Goal: Task Accomplishment & Management: Use online tool/utility

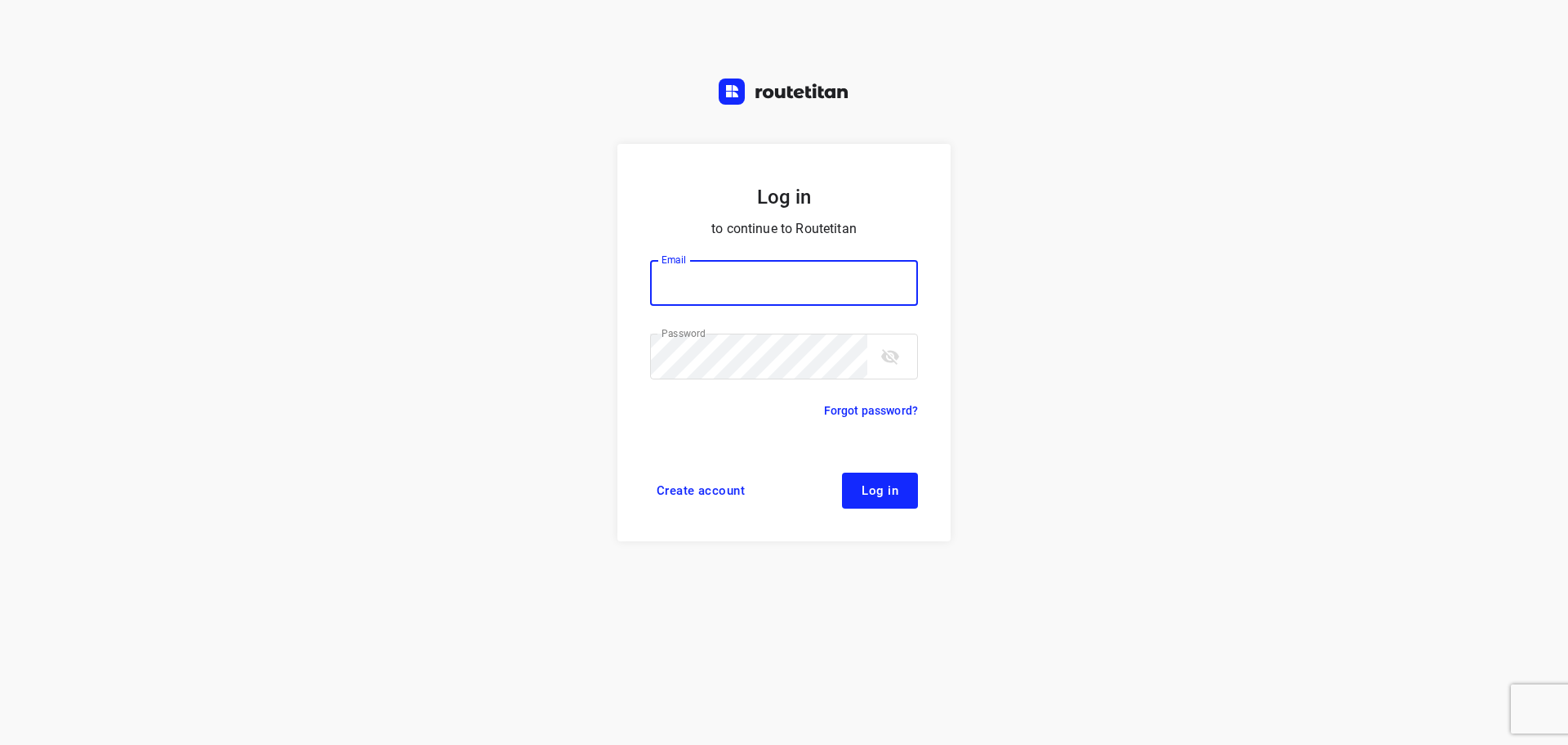
type input "[PERSON_NAME][EMAIL_ADDRESS][DOMAIN_NAME]"
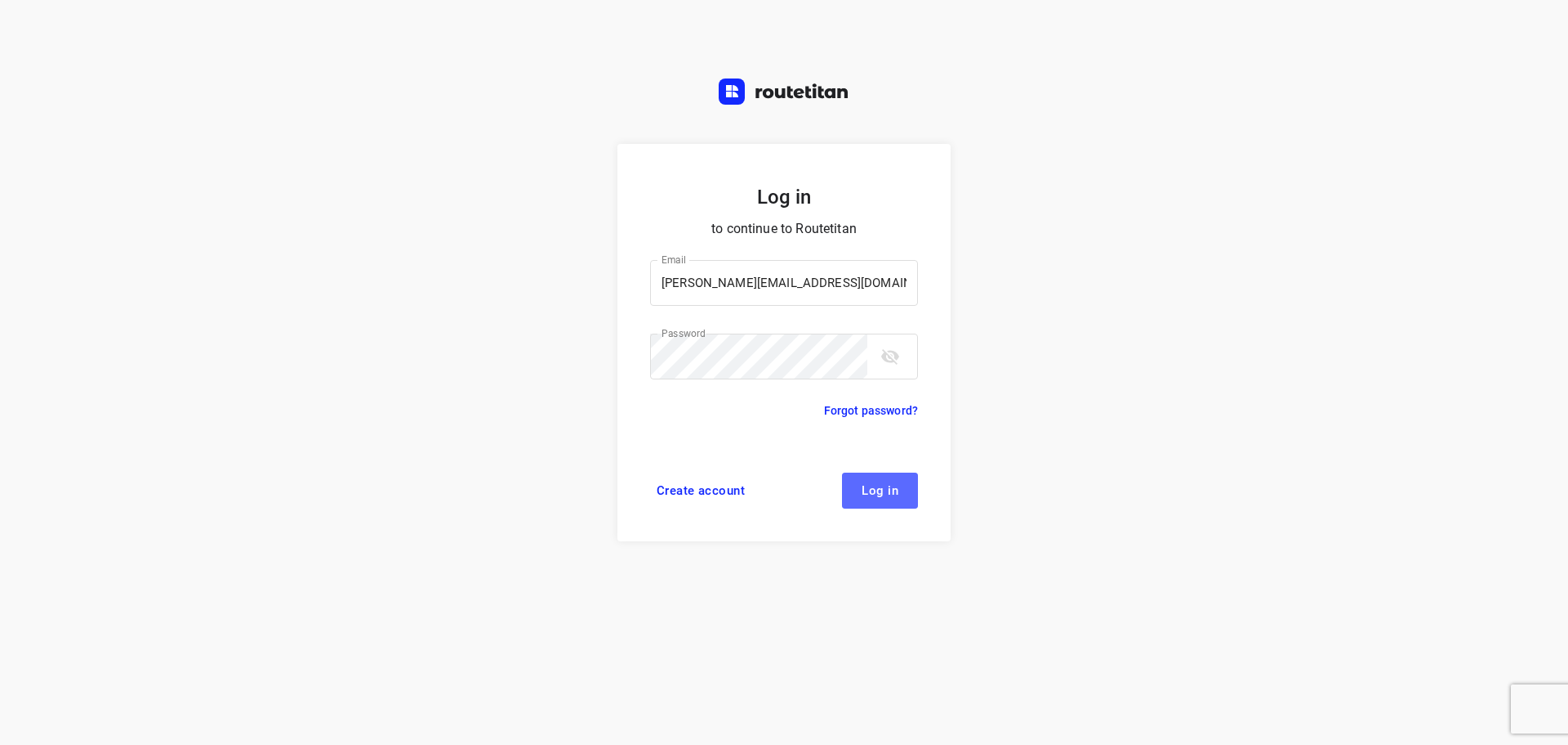
click at [882, 495] on span "Log in" at bounding box center [880, 490] width 37 height 13
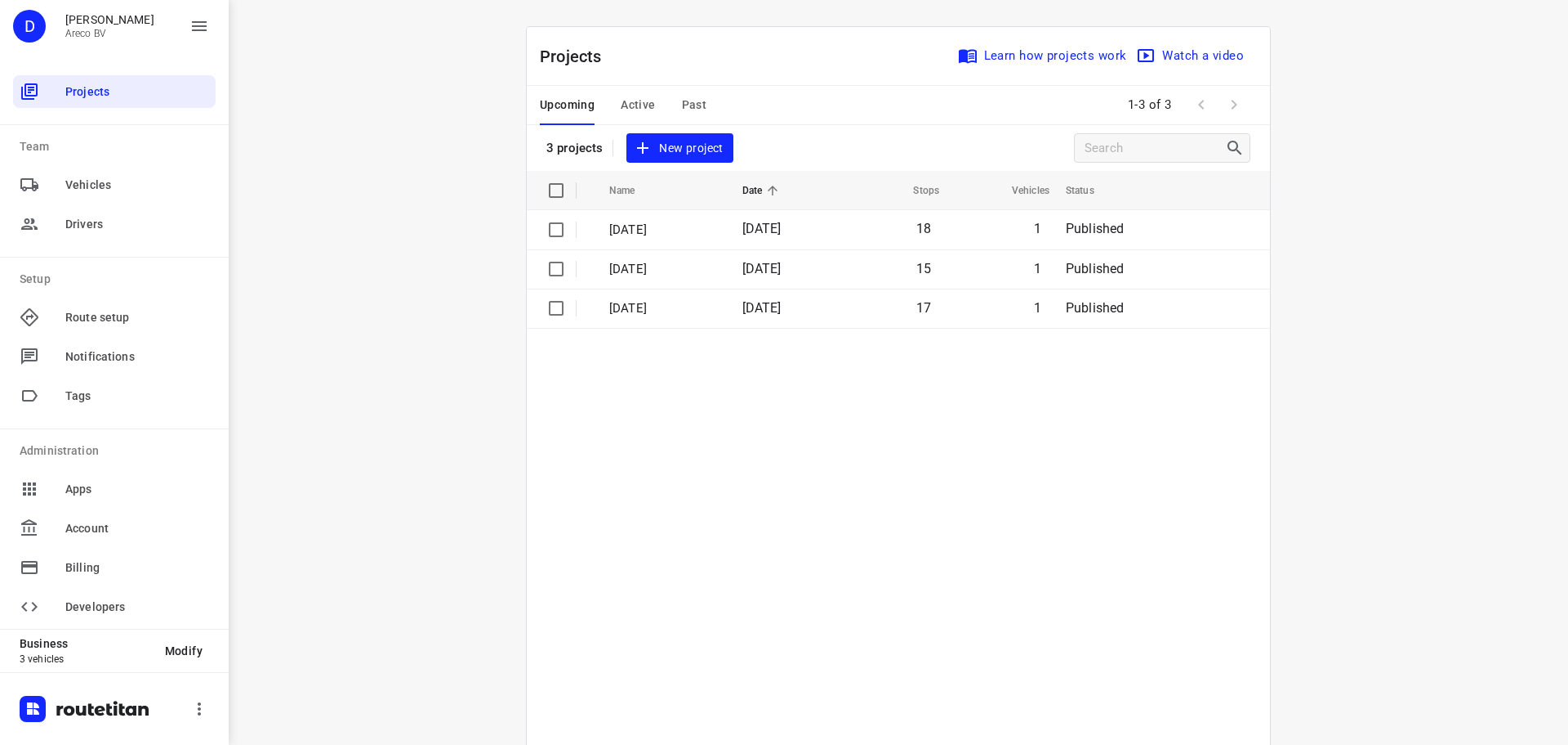
click at [636, 92] on button "Active" at bounding box center [638, 105] width 34 height 39
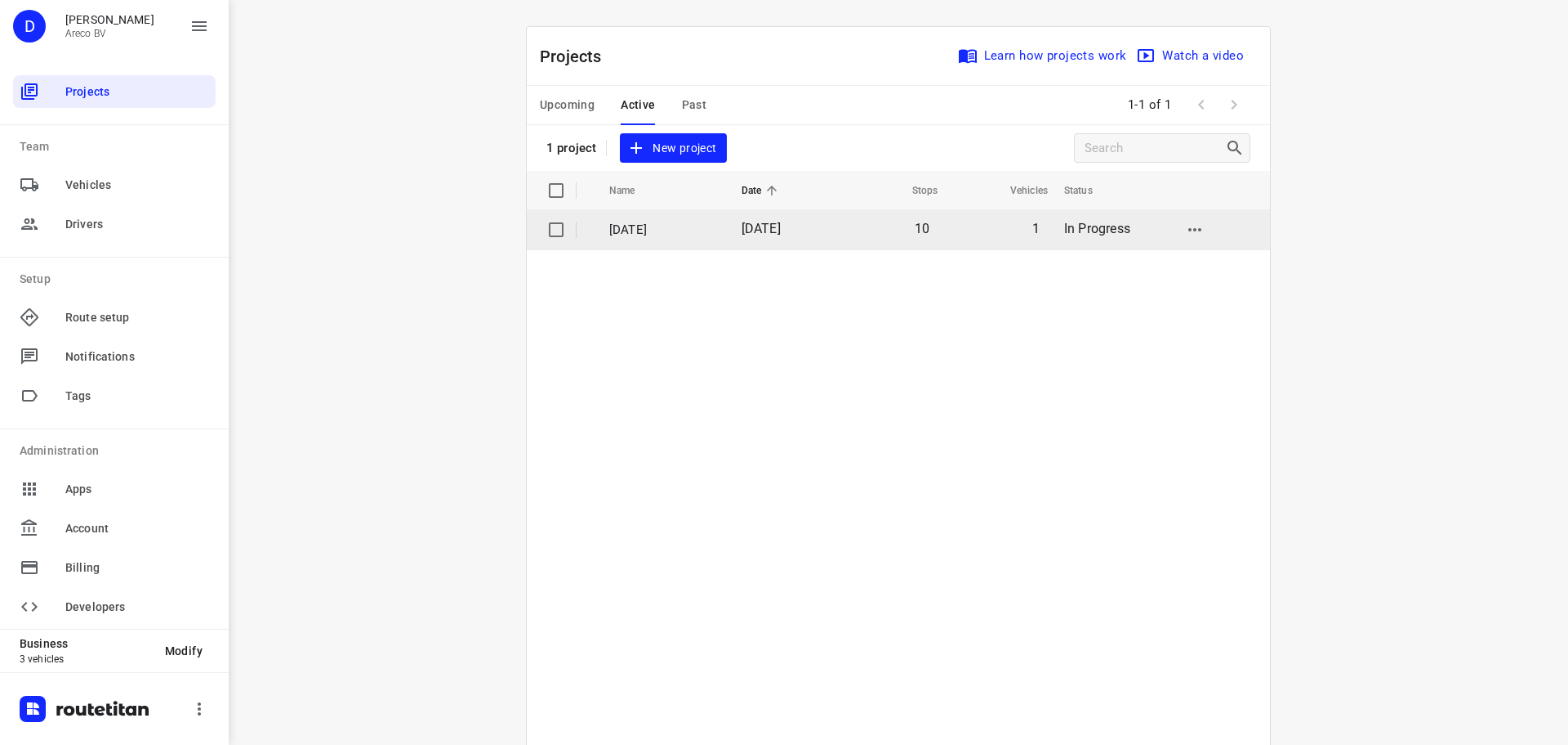
click at [718, 235] on p "[DATE]" at bounding box center [663, 230] width 108 height 19
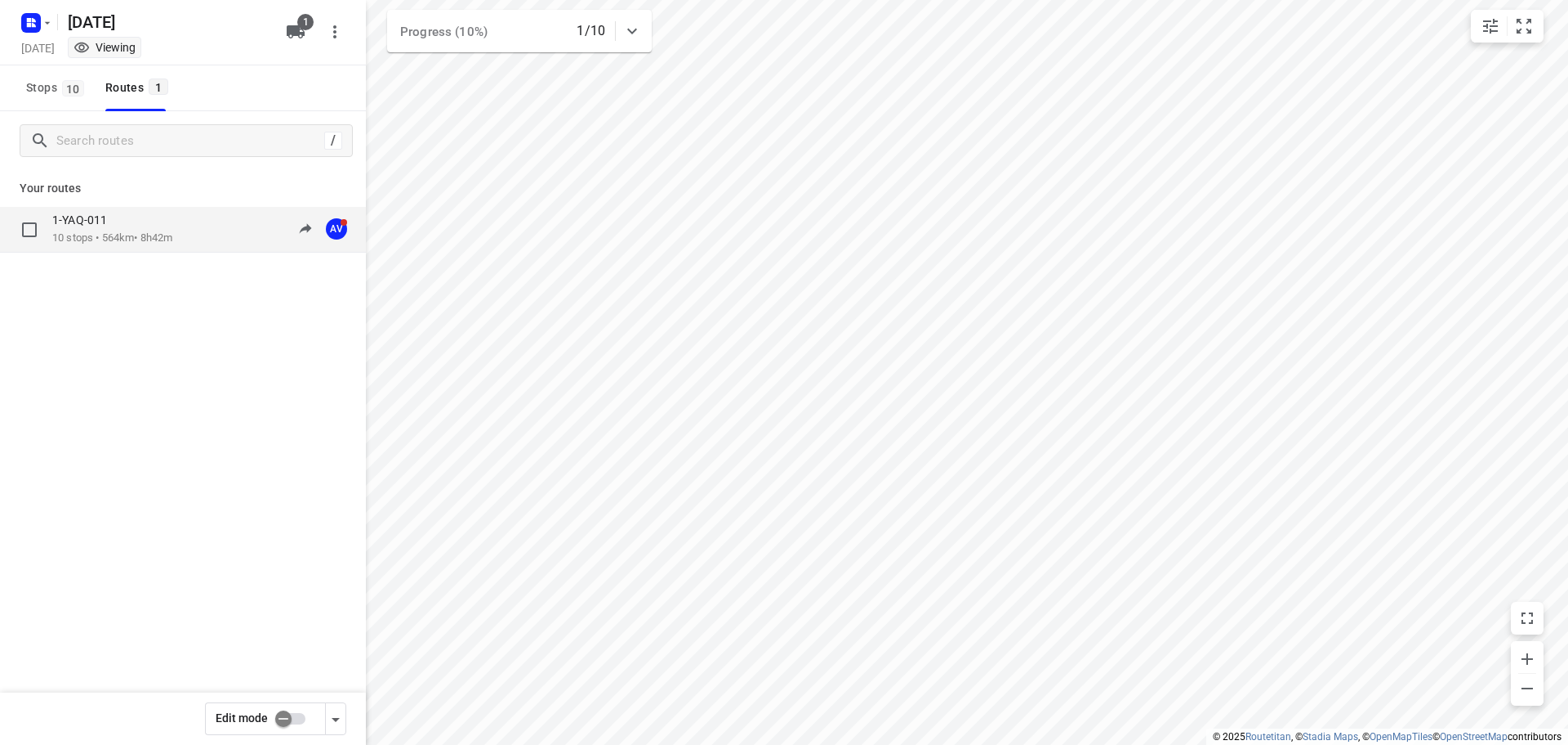
click at [164, 228] on div "1-YAQ-011" at bounding box center [111, 221] width 120 height 18
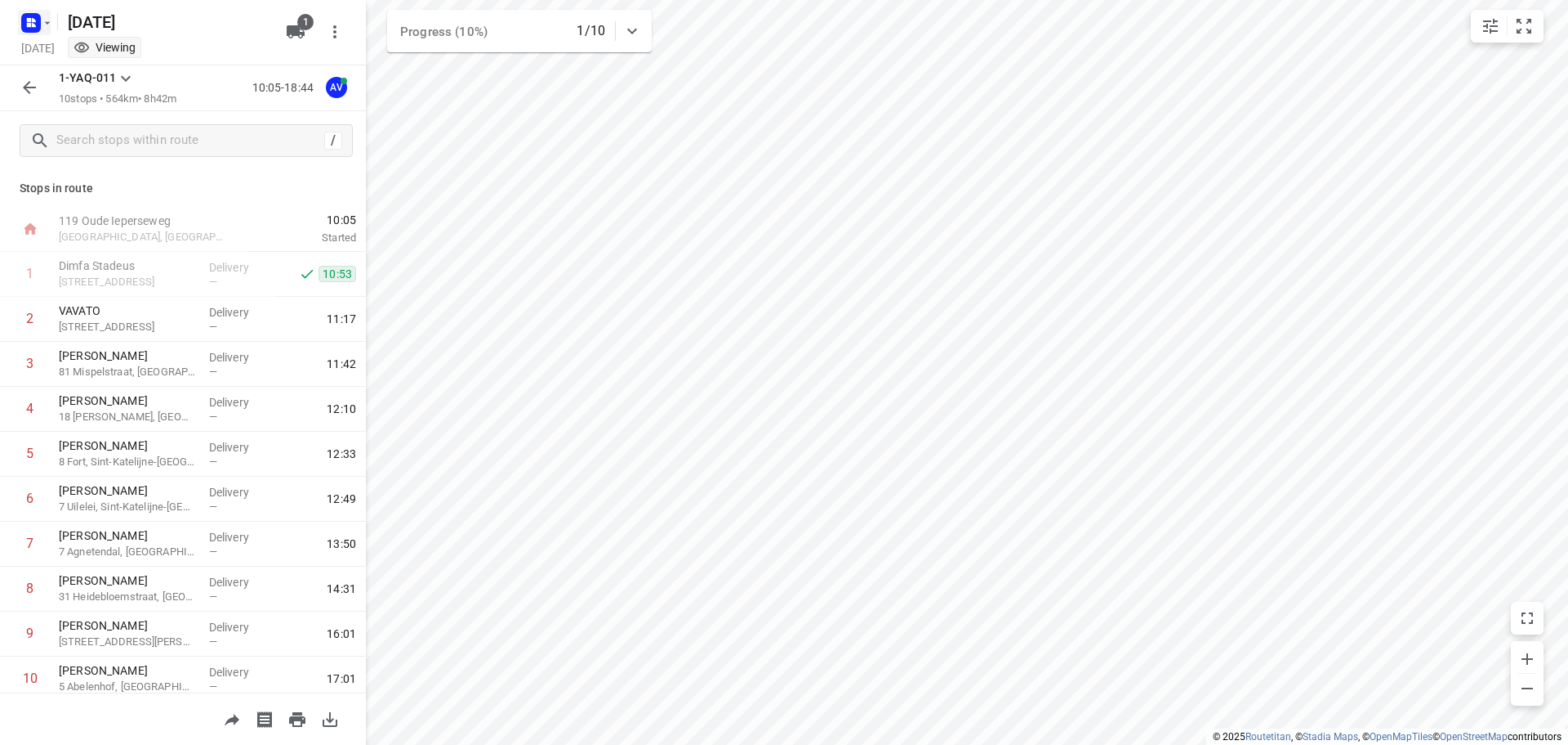
click at [39, 18] on rect "button" at bounding box center [31, 22] width 19 height 20
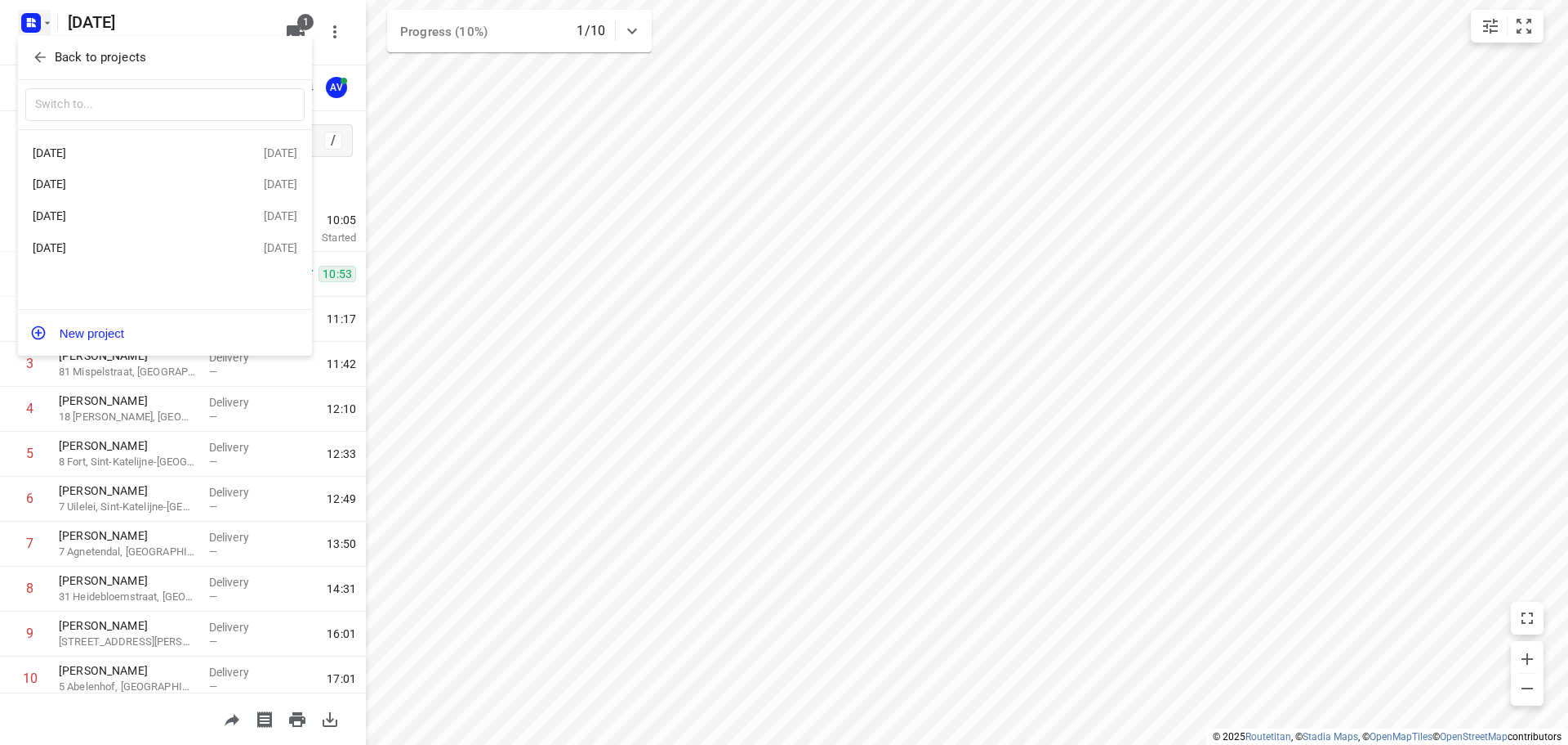
click at [132, 160] on div "[DATE]" at bounding box center [148, 152] width 231 height 20
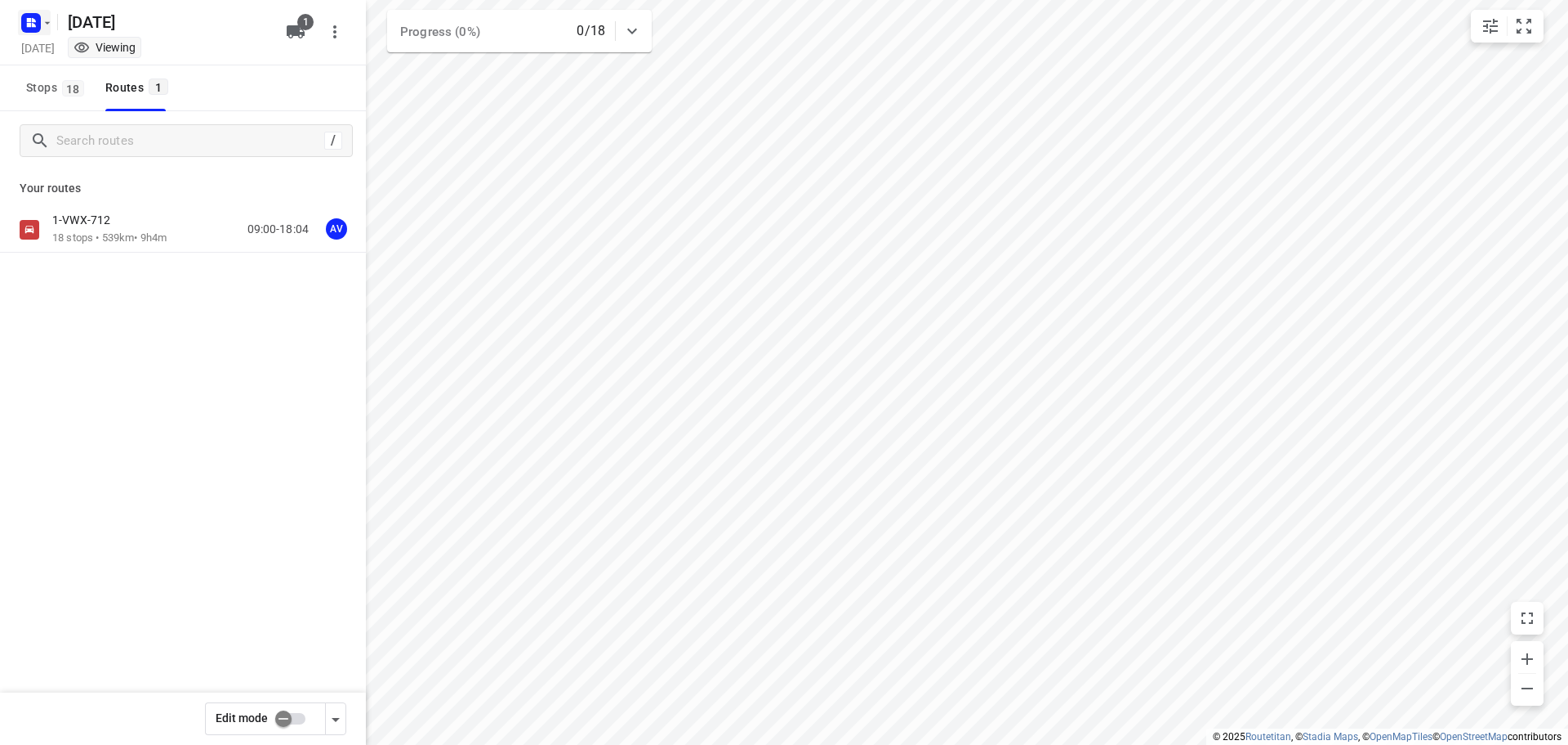
click at [42, 31] on icon "button" at bounding box center [31, 23] width 26 height 26
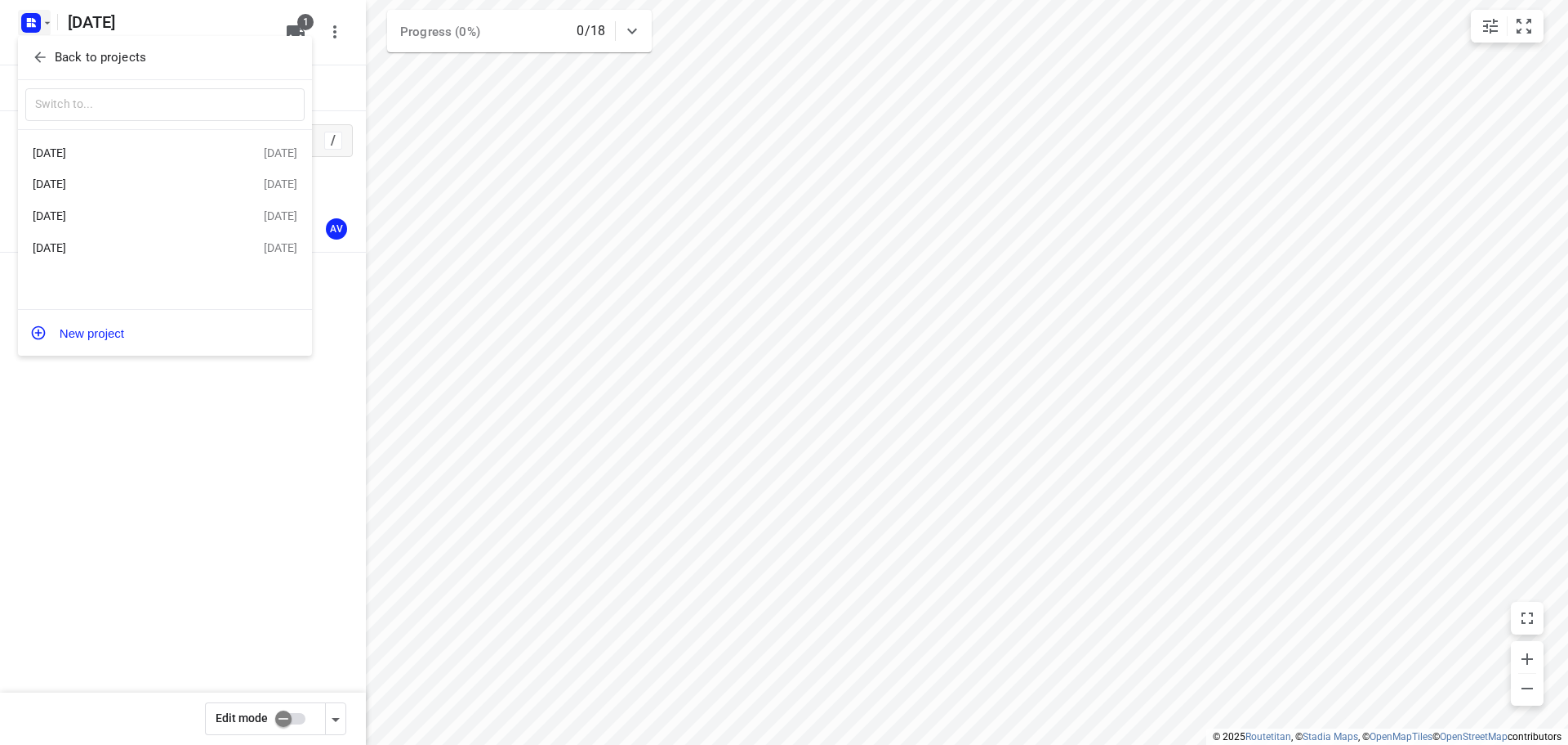
click at [147, 186] on div "[DATE]" at bounding box center [126, 184] width 188 height 13
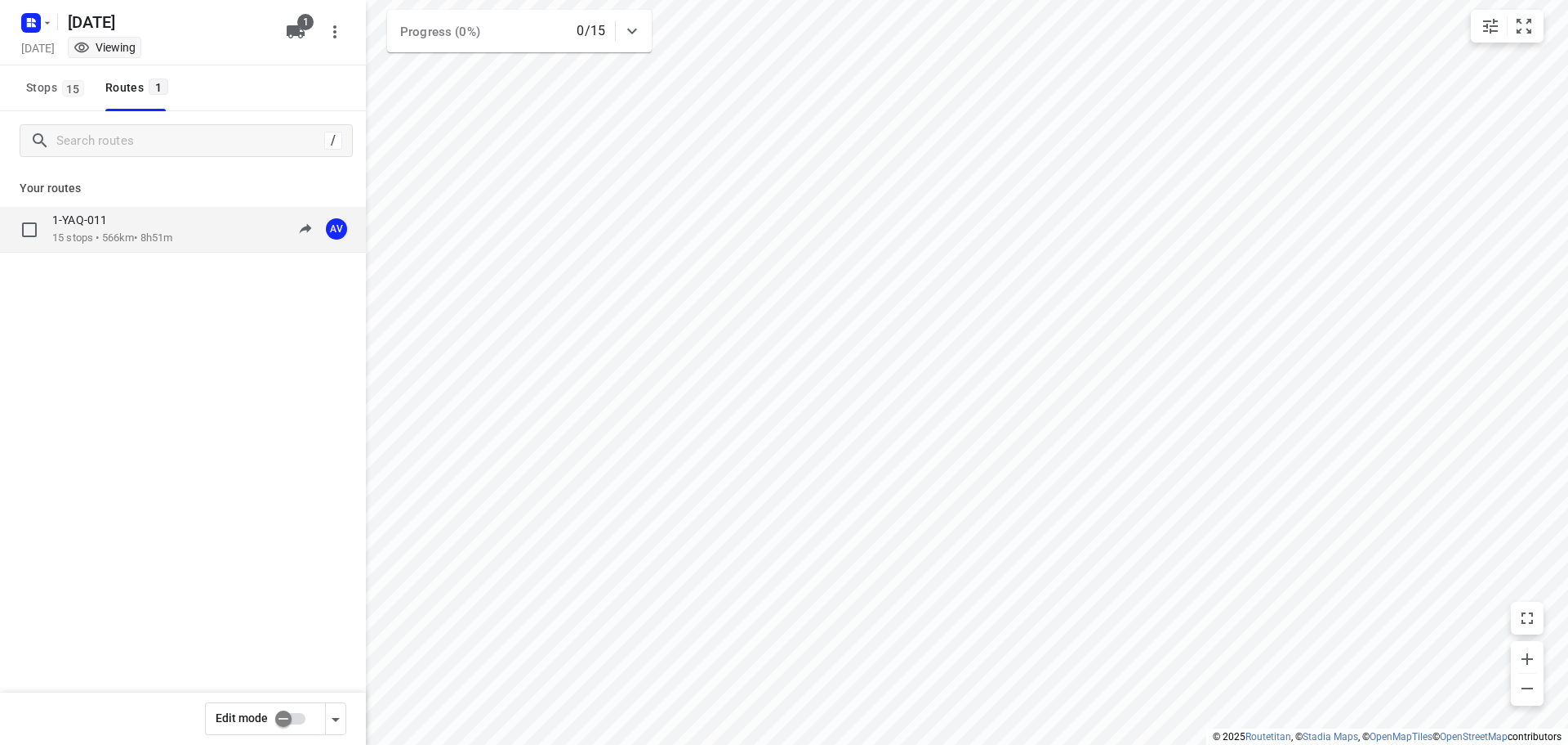
click at [225, 232] on div "1-YAQ-011 15 stops • 566km • 8h51m 09:00-17:51 AV" at bounding box center [209, 229] width 314 height 33
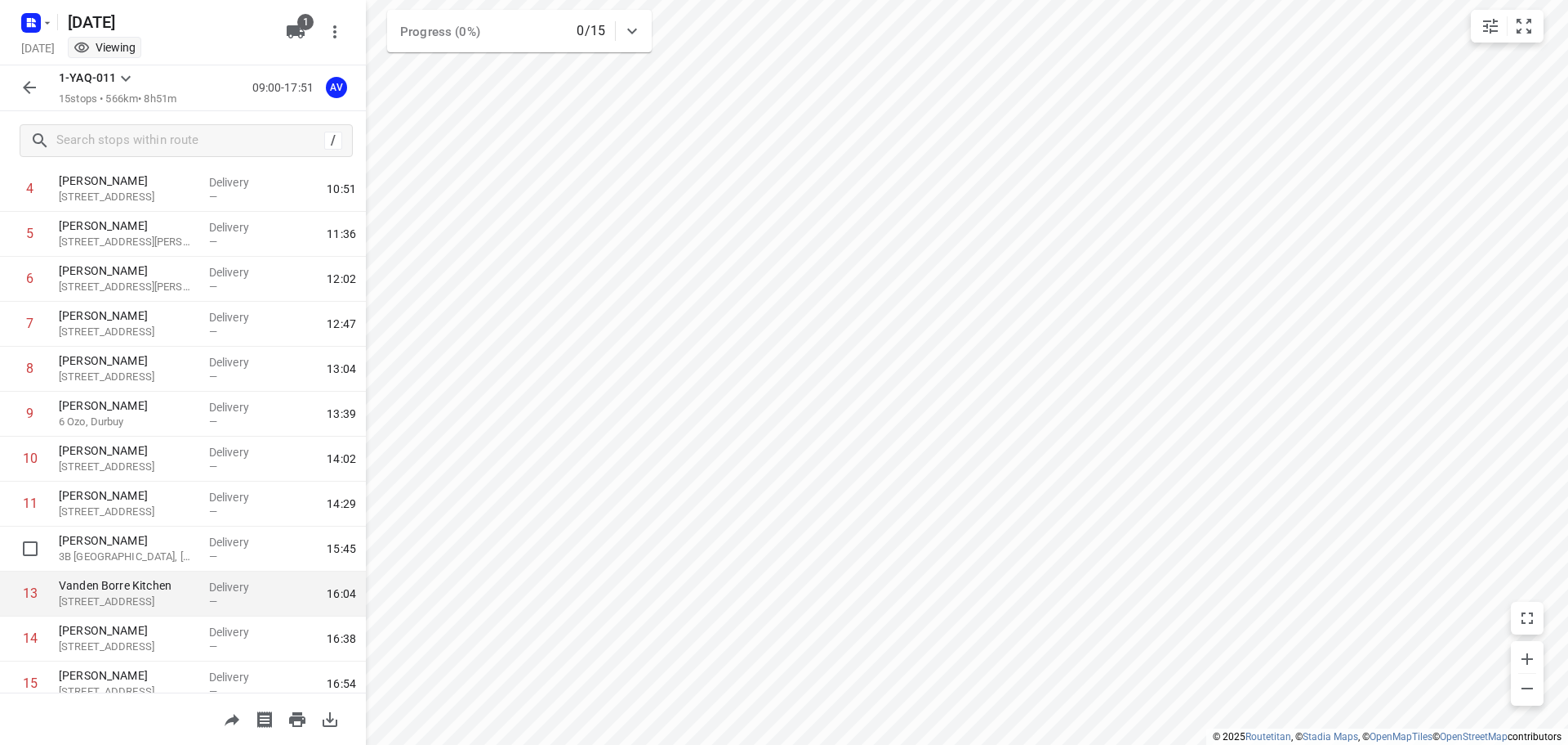
scroll to position [279, 0]
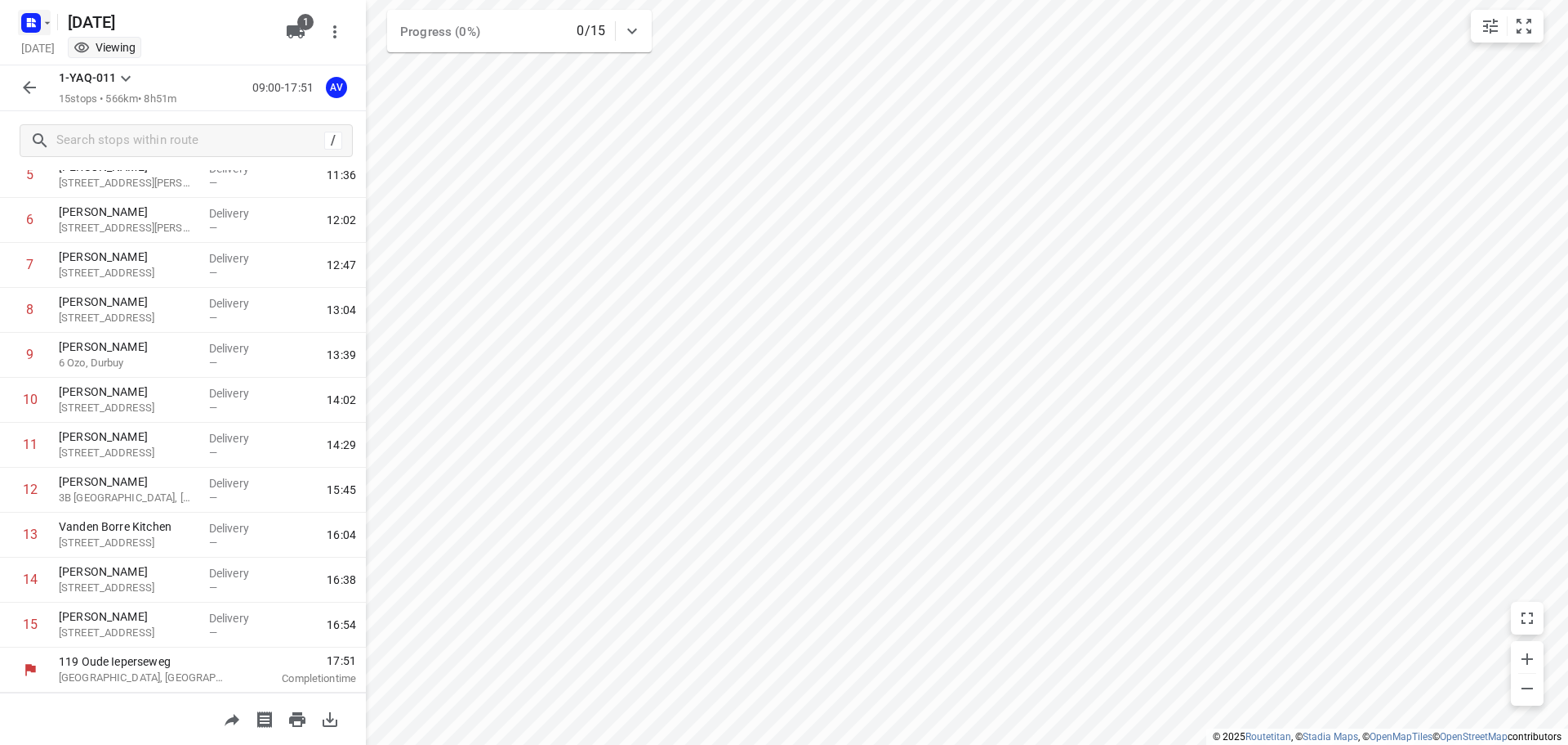
click at [37, 22] on rect "button" at bounding box center [31, 22] width 19 height 20
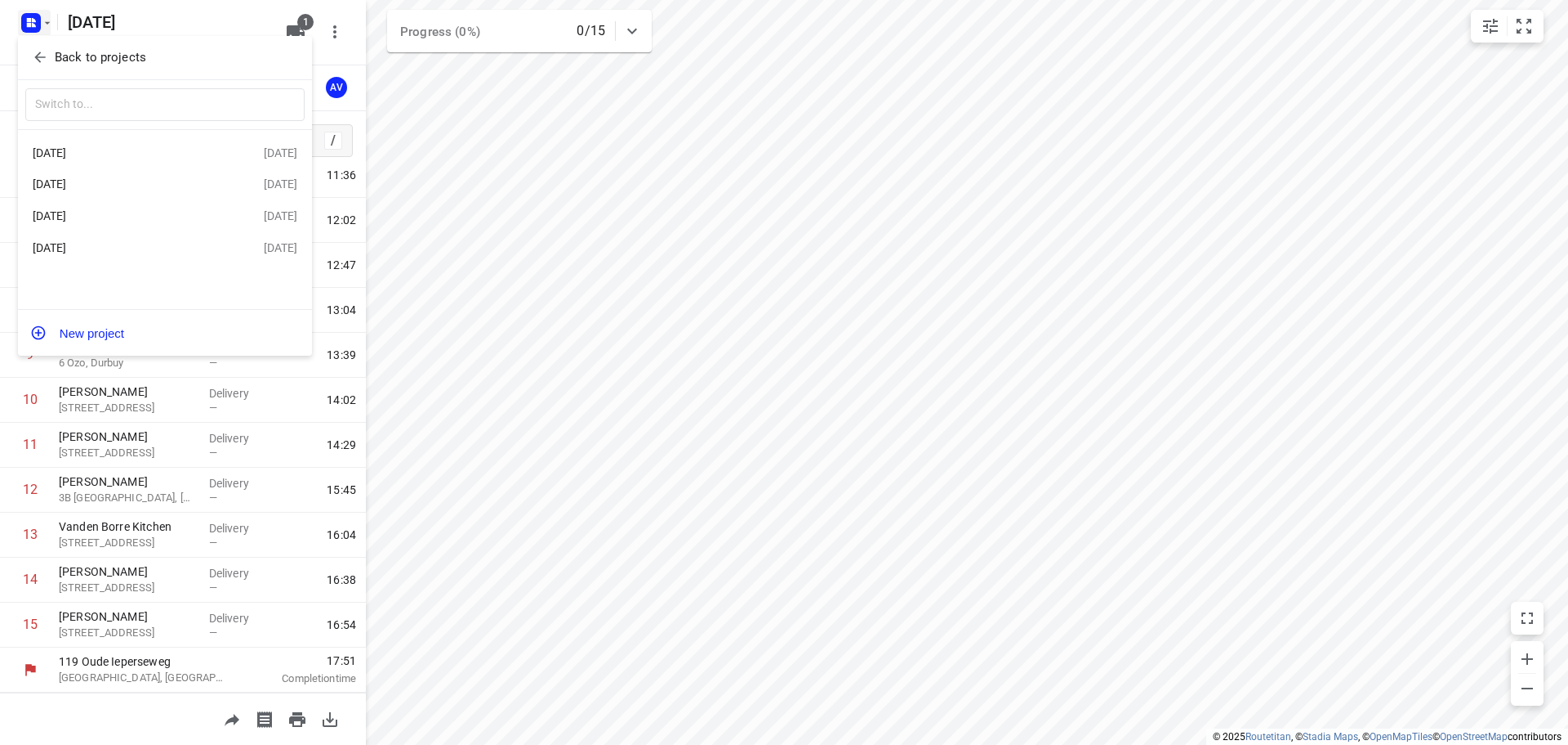
click at [616, 256] on div at bounding box center [784, 372] width 1568 height 745
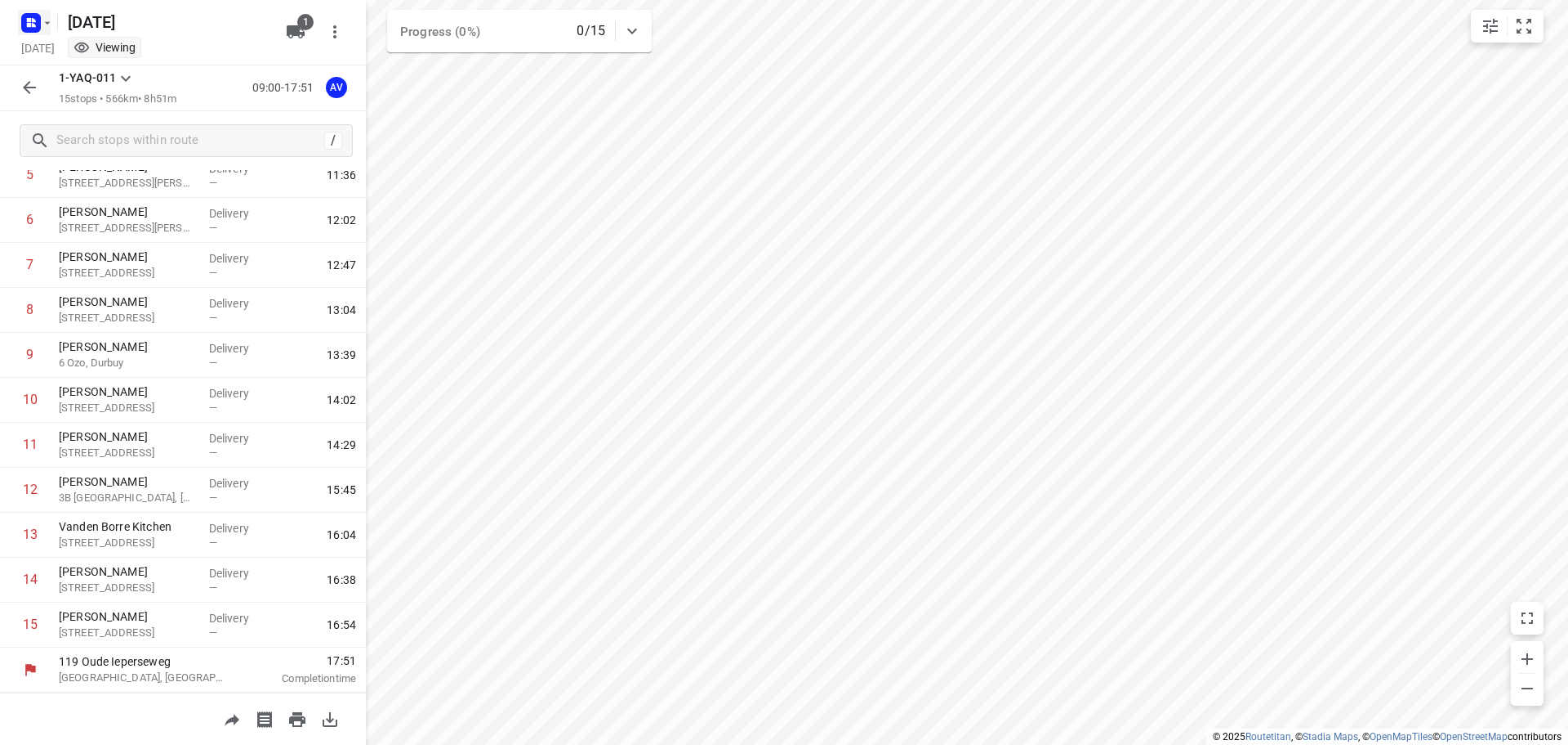
click at [36, 25] on rect "button" at bounding box center [31, 22] width 19 height 20
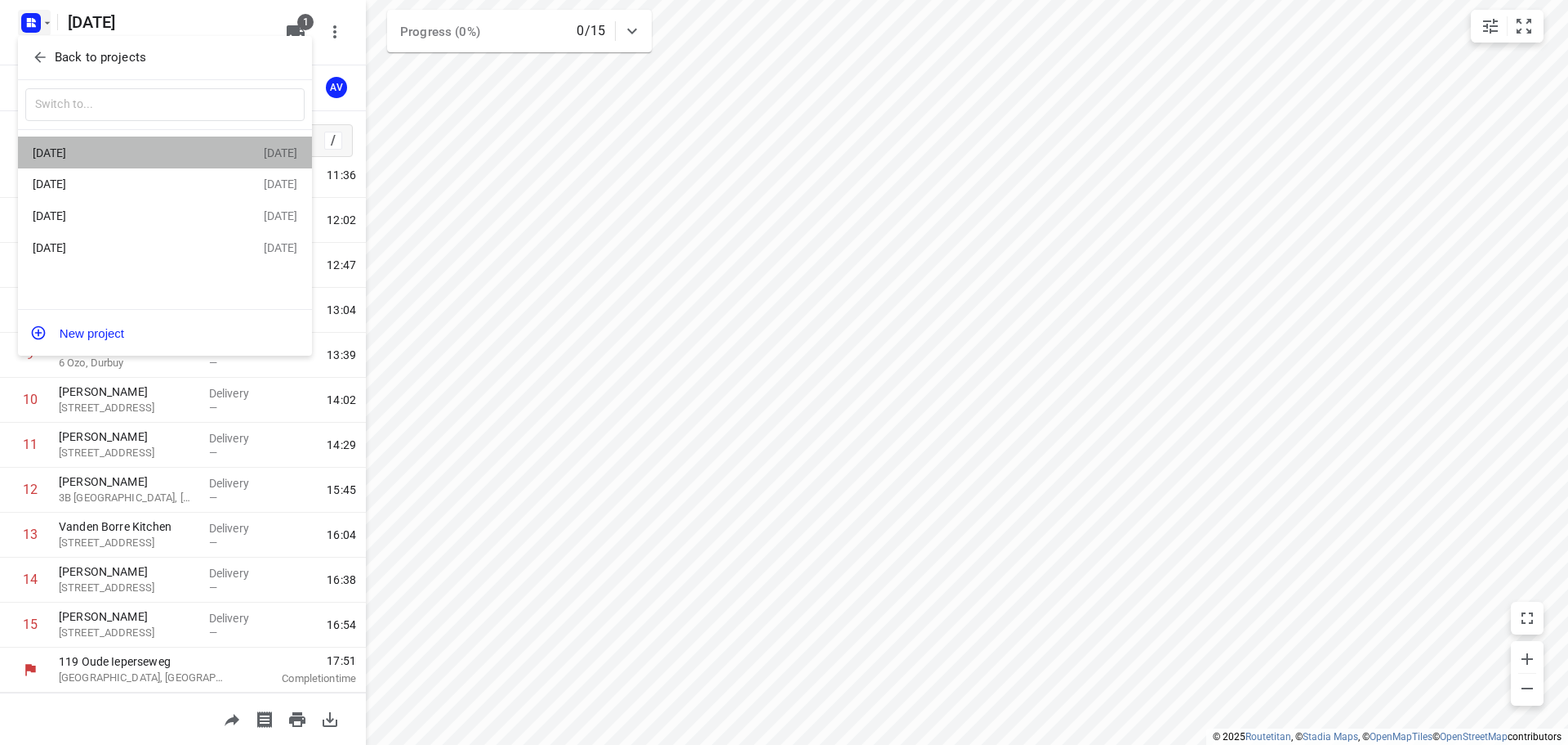
click at [131, 157] on div "[DATE]" at bounding box center [126, 153] width 188 height 13
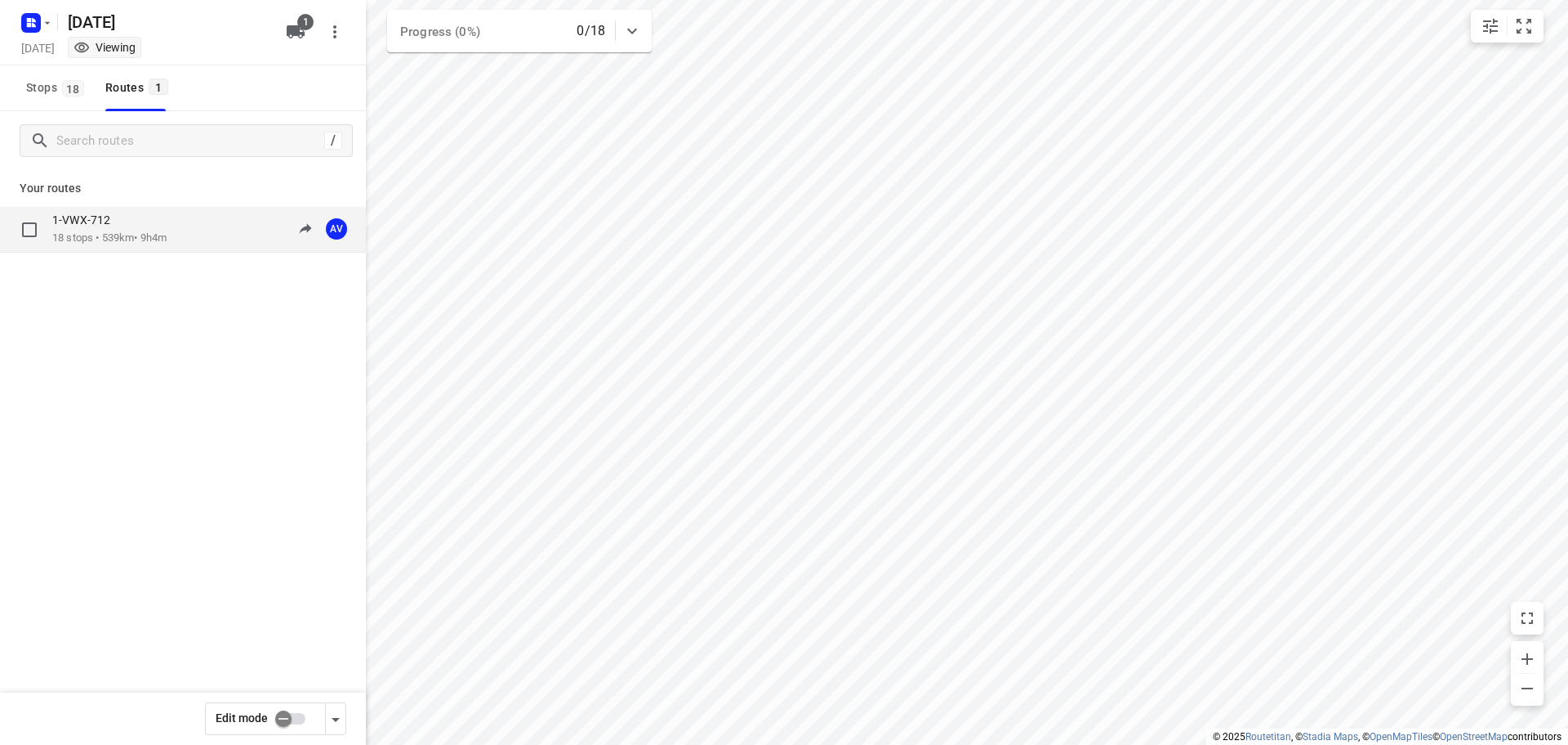
click at [166, 229] on div "1-VWX-712" at bounding box center [109, 221] width 114 height 18
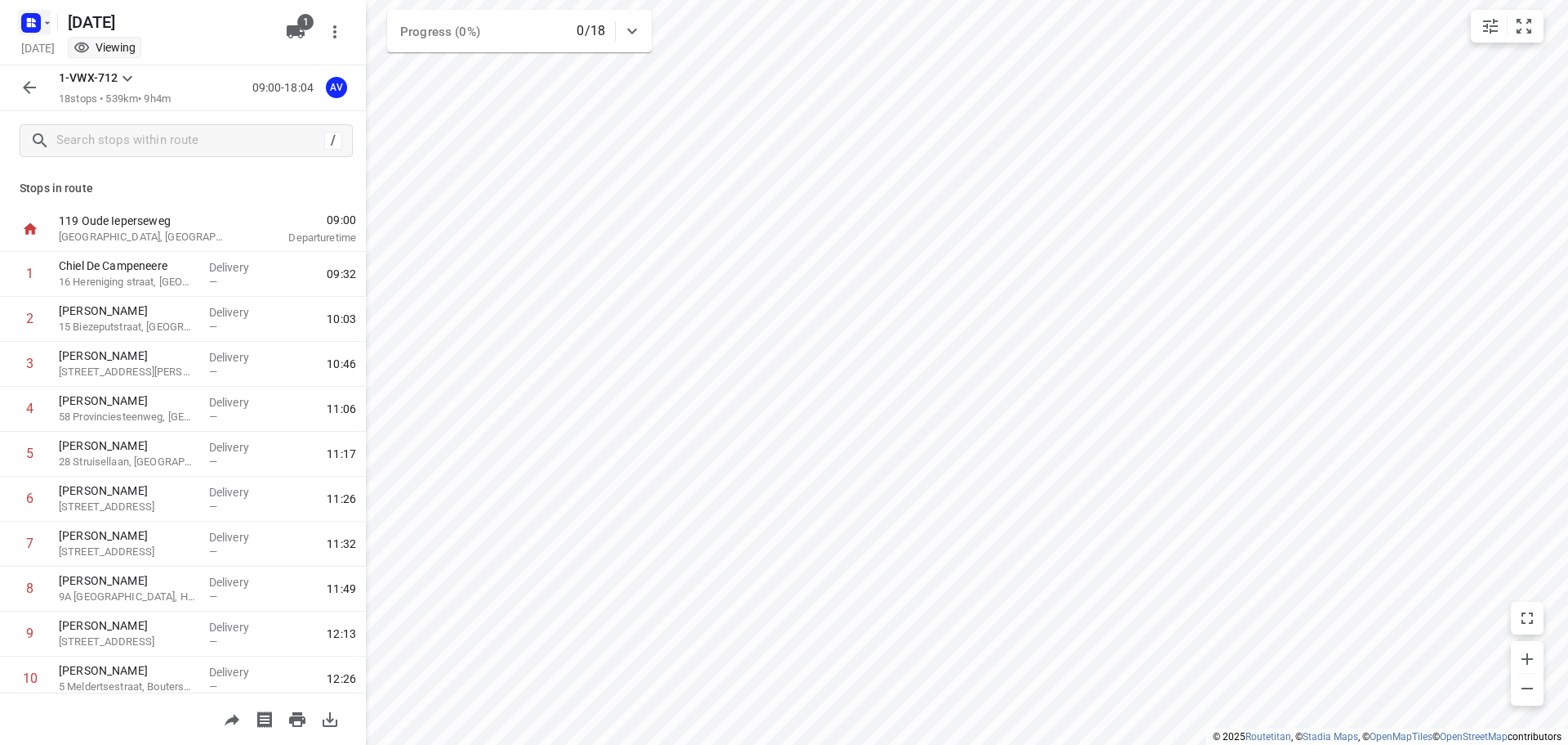
click at [31, 16] on rect "button" at bounding box center [31, 22] width 19 height 20
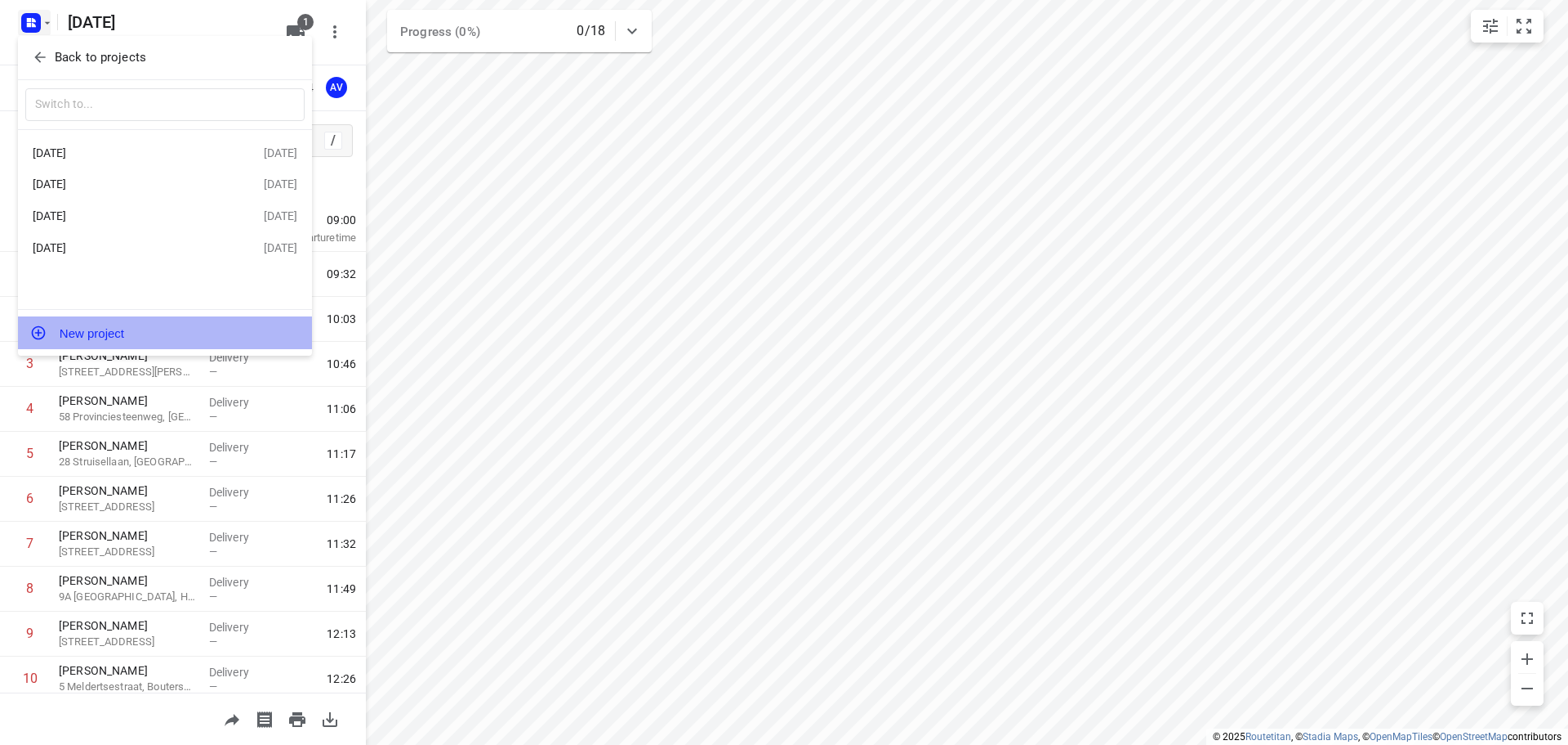
click at [164, 332] on button "New project" at bounding box center [164, 333] width 294 height 33
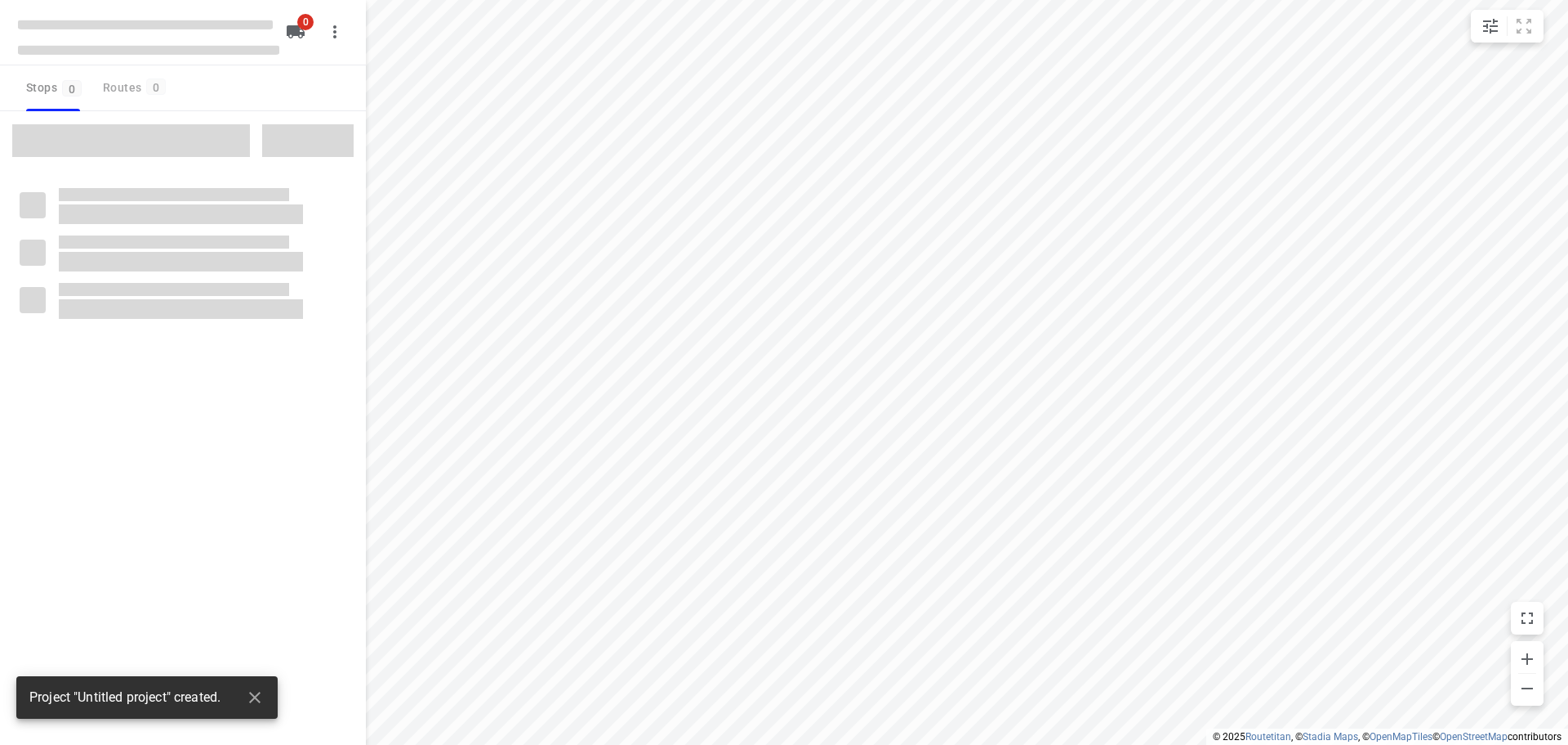
type input "distance"
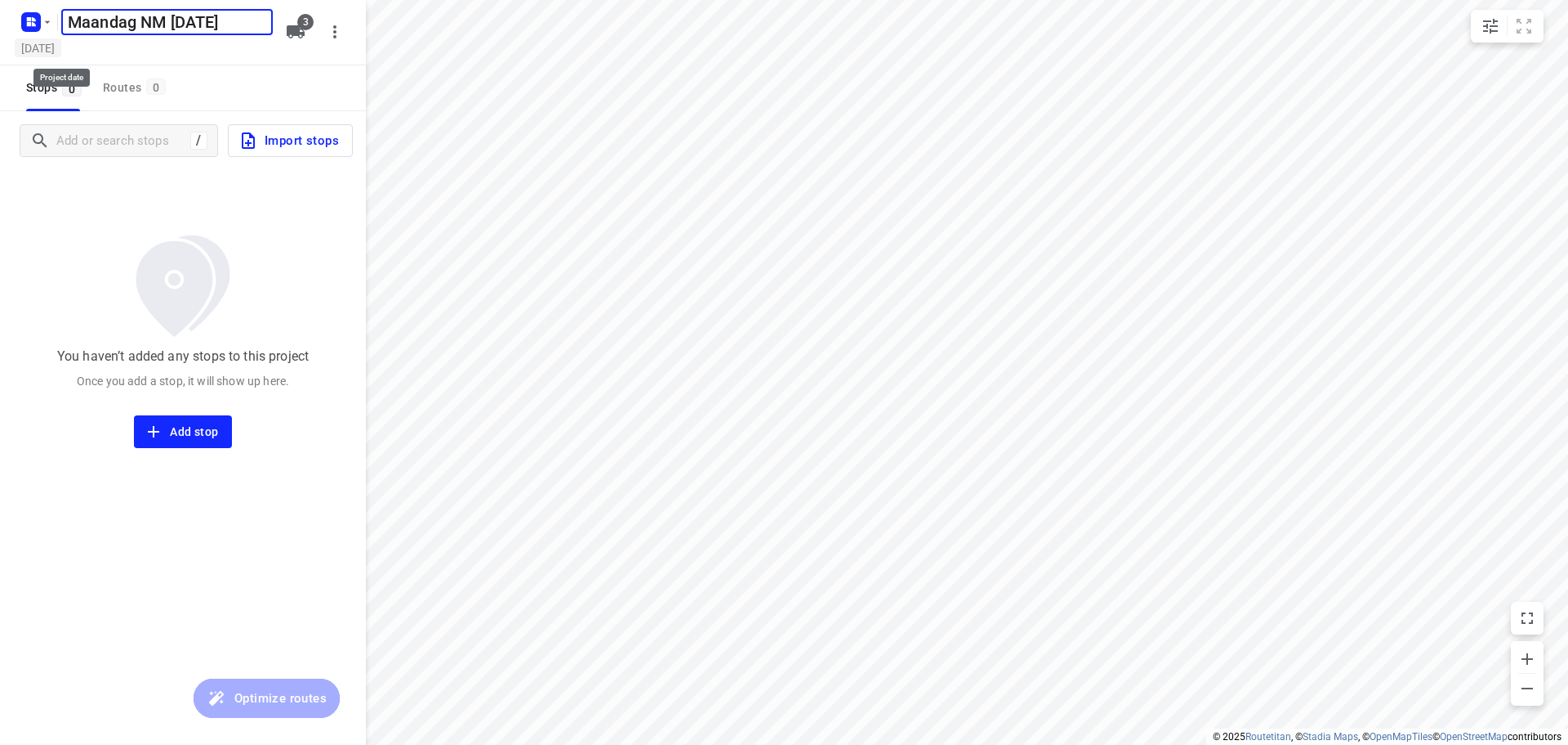
type input "Maandag NM [DATE]"
click at [61, 46] on h5 "[DATE]" at bounding box center [38, 47] width 46 height 19
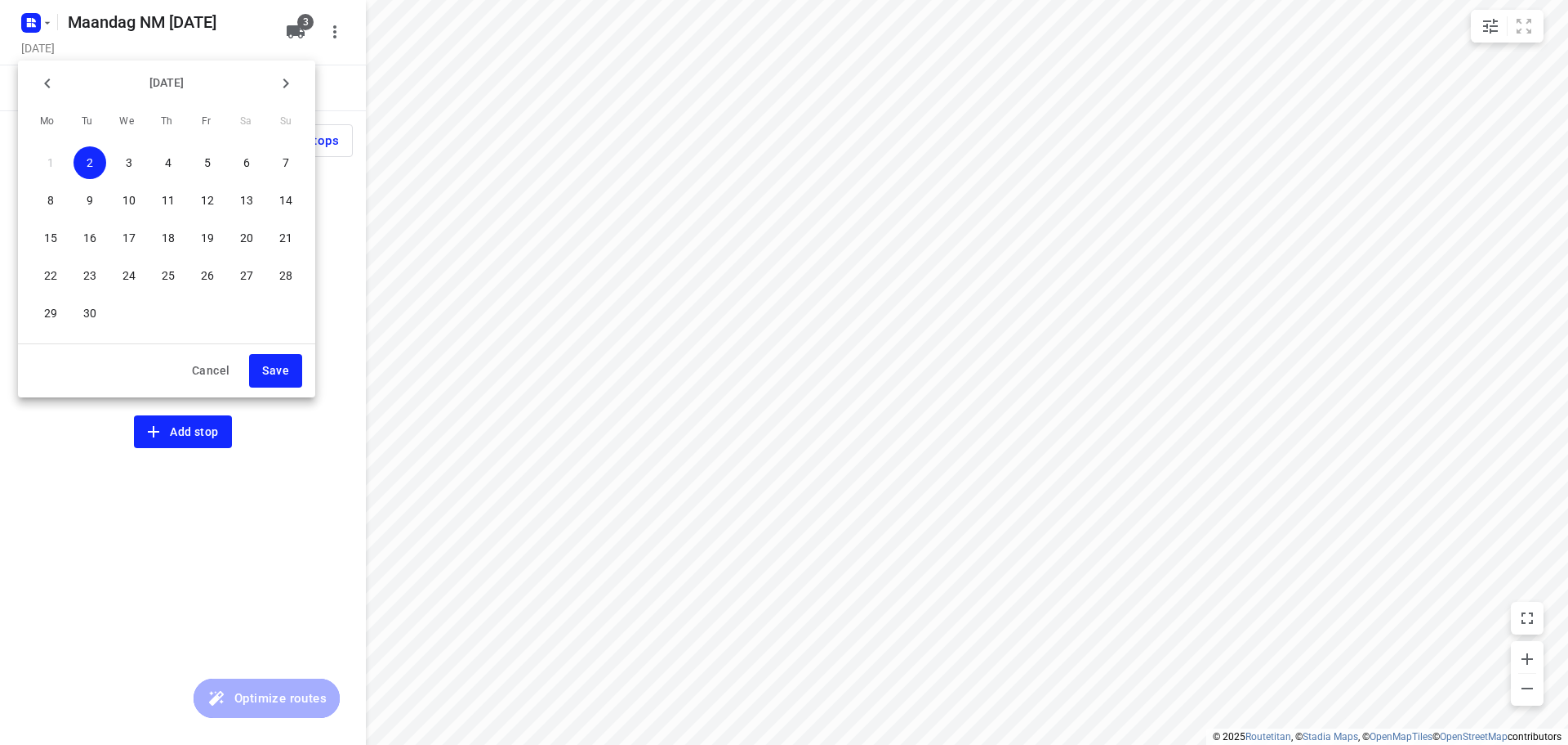
click at [51, 194] on p "8" at bounding box center [50, 201] width 6 height 17
click at [275, 371] on span "Save" at bounding box center [275, 371] width 27 height 20
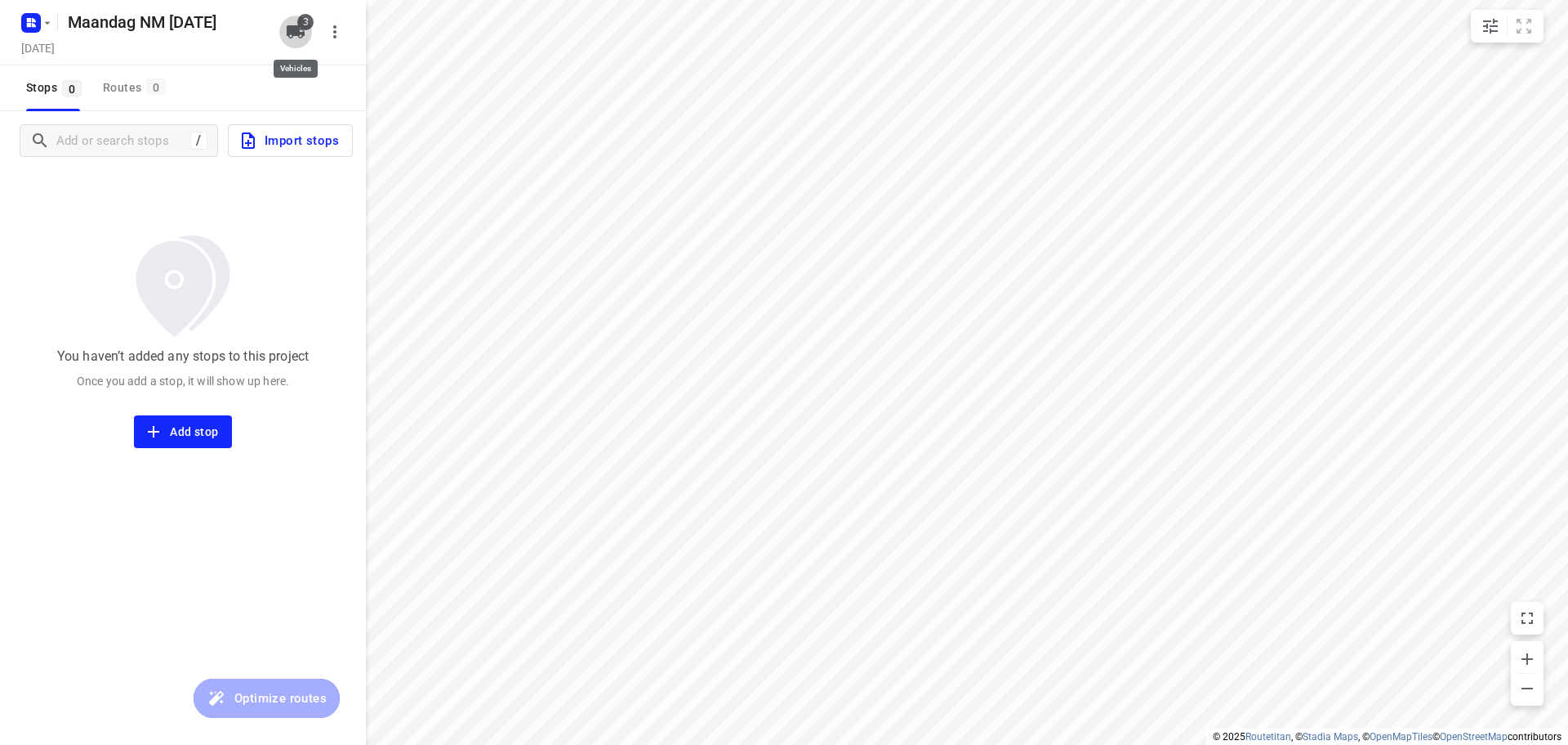
click at [296, 31] on icon "button" at bounding box center [295, 32] width 18 height 13
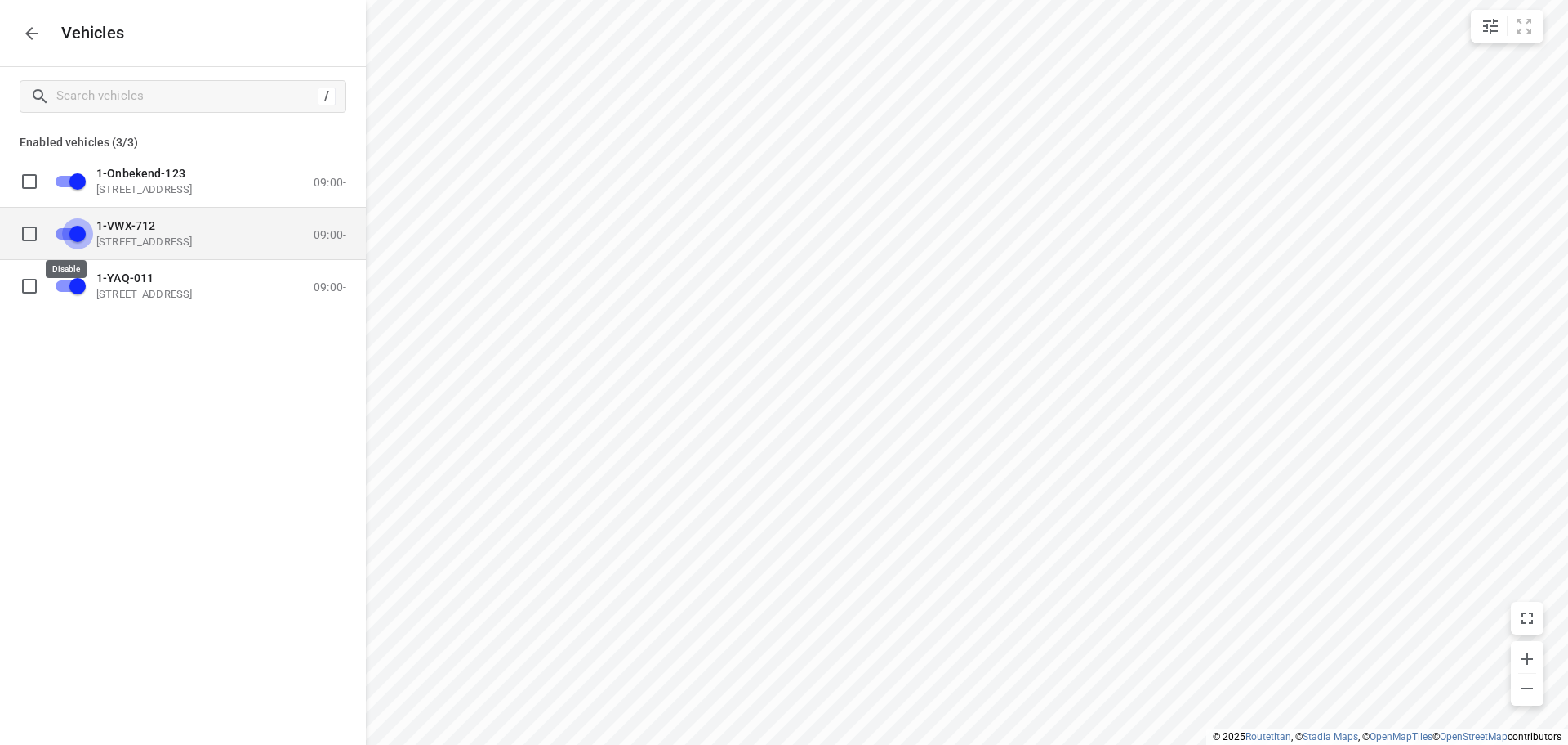
click at [66, 233] on input "grid" at bounding box center [77, 232] width 93 height 31
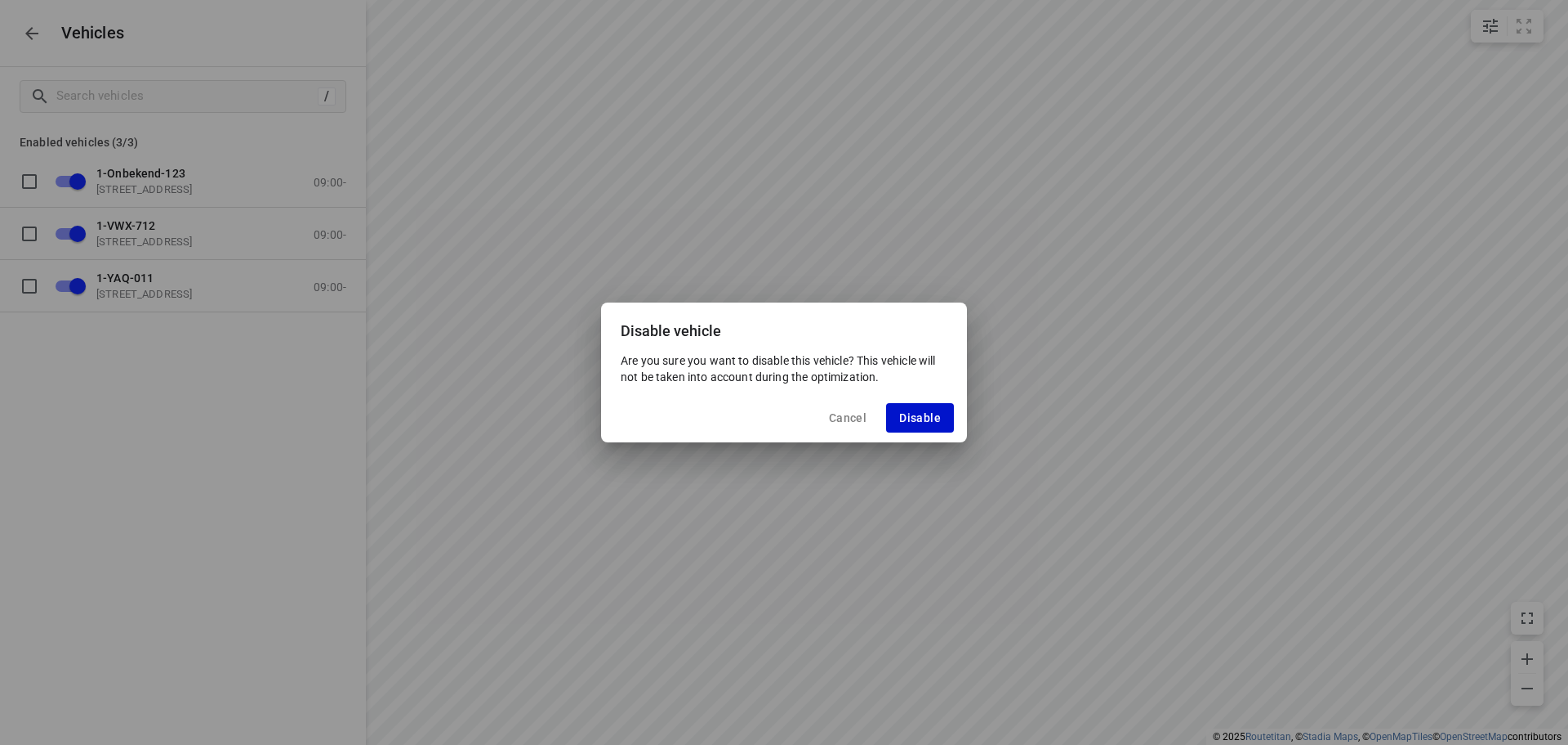
click at [915, 415] on span "Disable" at bounding box center [920, 418] width 42 height 13
checkbox input "false"
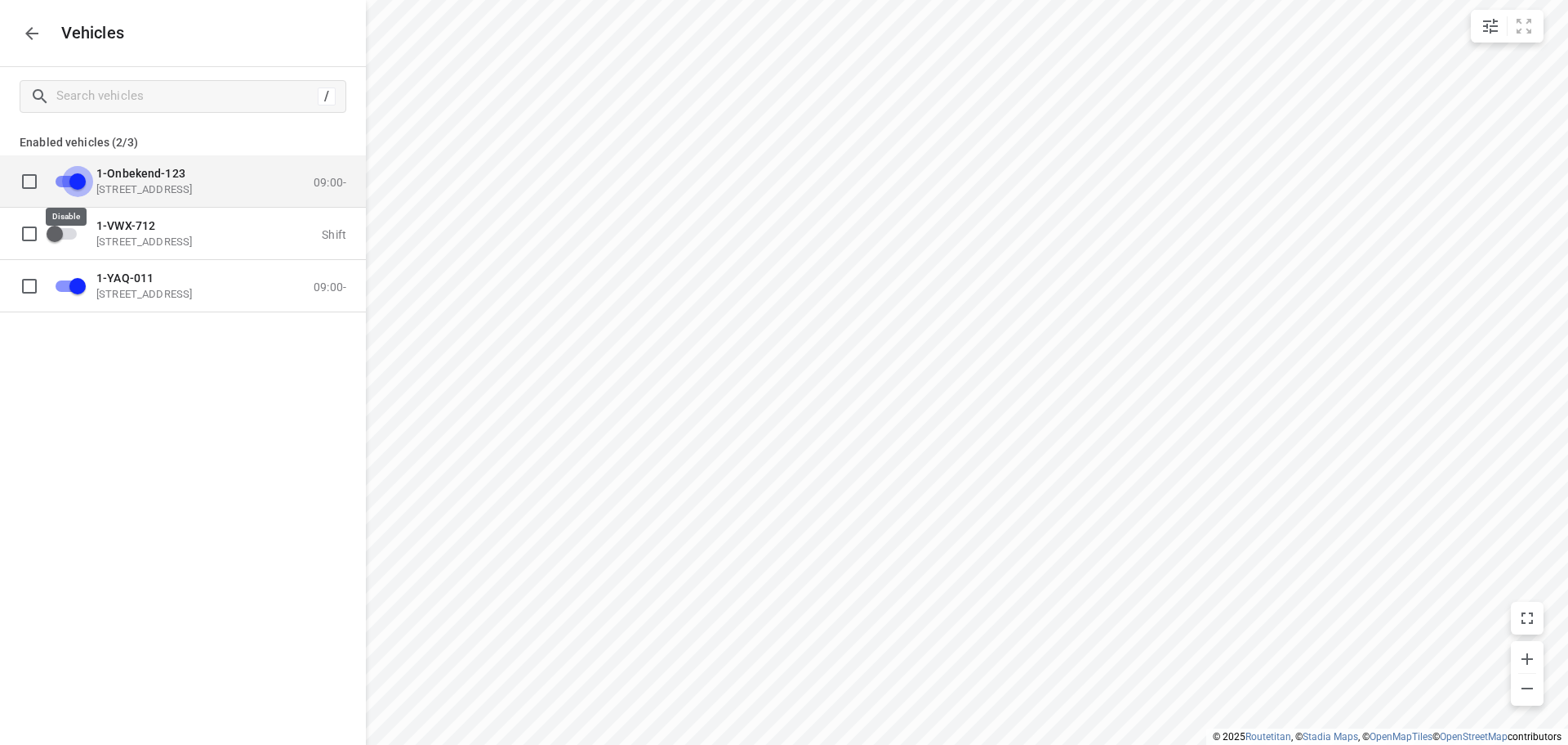
click at [70, 180] on input "grid" at bounding box center [77, 180] width 93 height 31
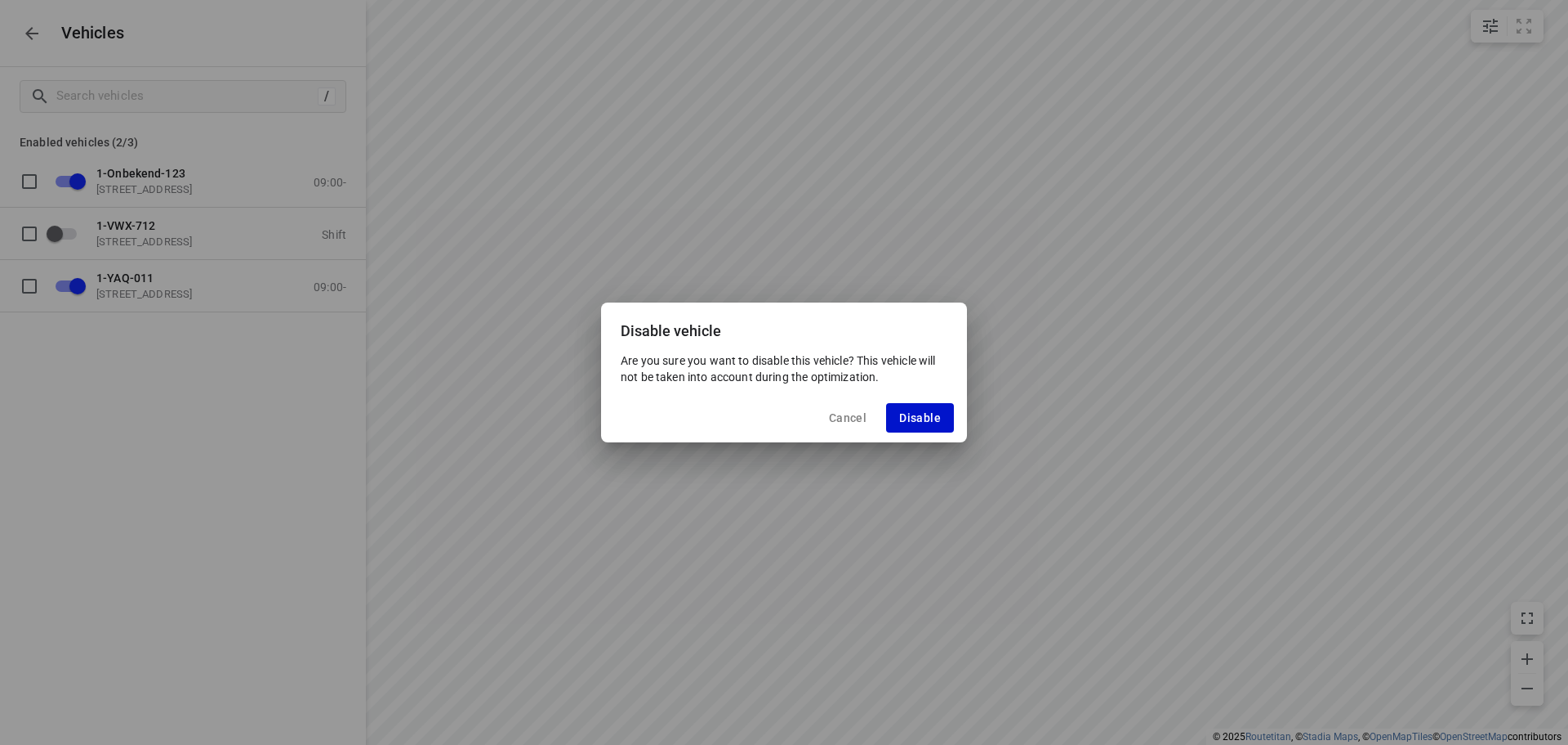
click at [934, 419] on span "Disable" at bounding box center [920, 418] width 42 height 13
checkbox input "false"
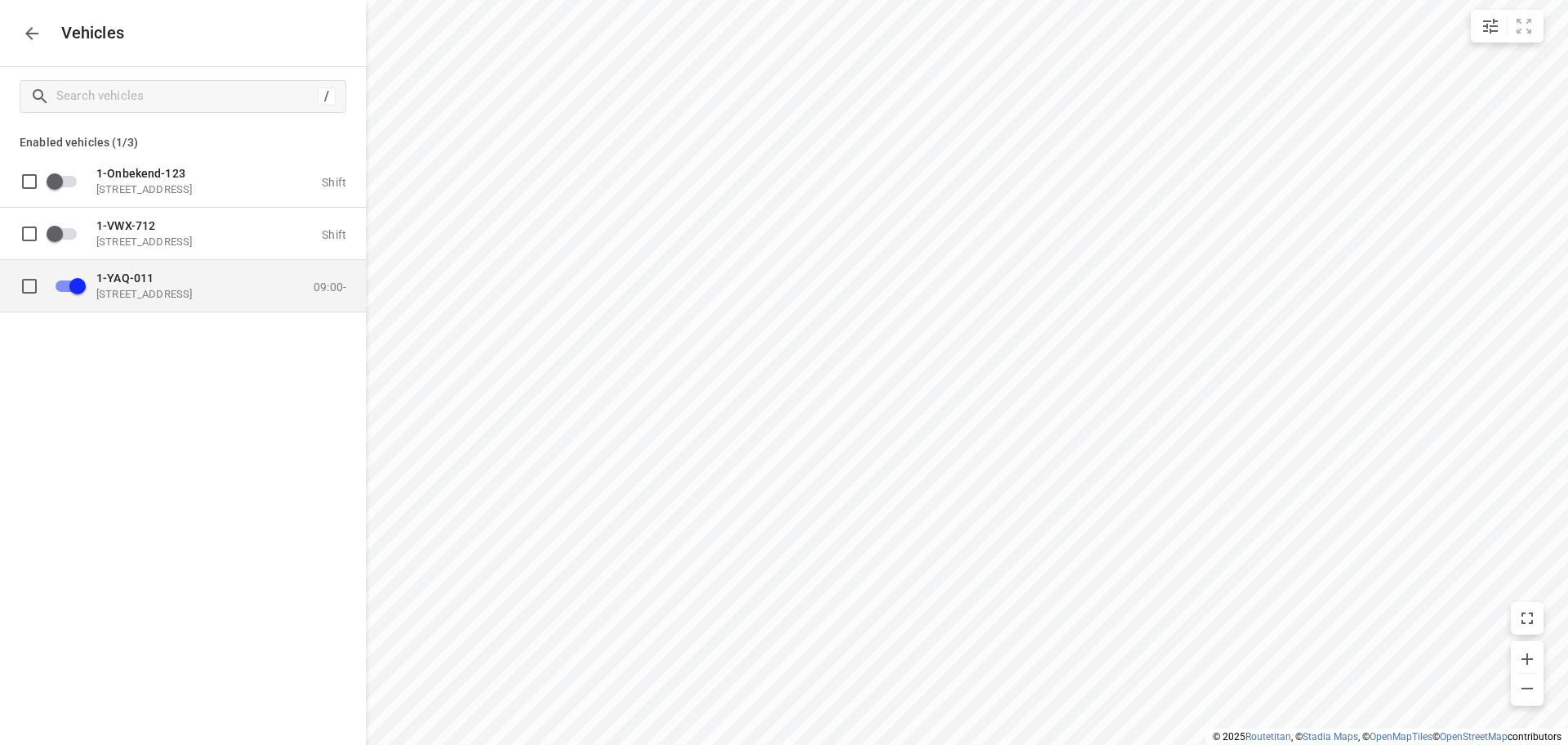
click at [166, 286] on div "1-YAQ-011 [STREET_ADDRESS]" at bounding box center [178, 285] width 163 height 30
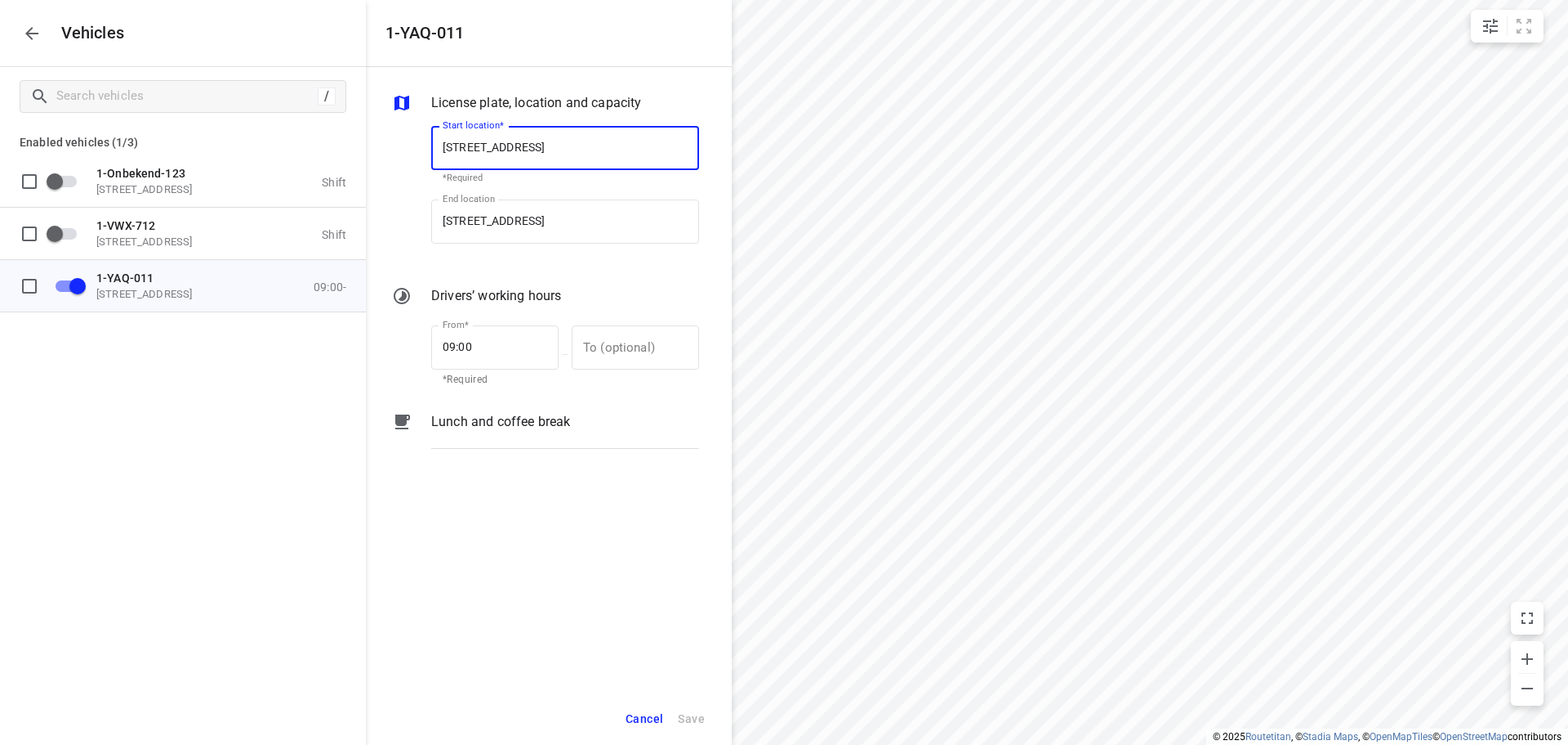
click at [551, 147] on input "[STREET_ADDRESS]" at bounding box center [565, 149] width 268 height 45
type input "[STREET_ADDRESS]"
click at [539, 187] on p "[STREET_ADDRESS]" at bounding box center [491, 194] width 97 height 20
type input "[STREET_ADDRESS]"
click at [549, 215] on input "[STREET_ADDRESS]" at bounding box center [565, 222] width 268 height 45
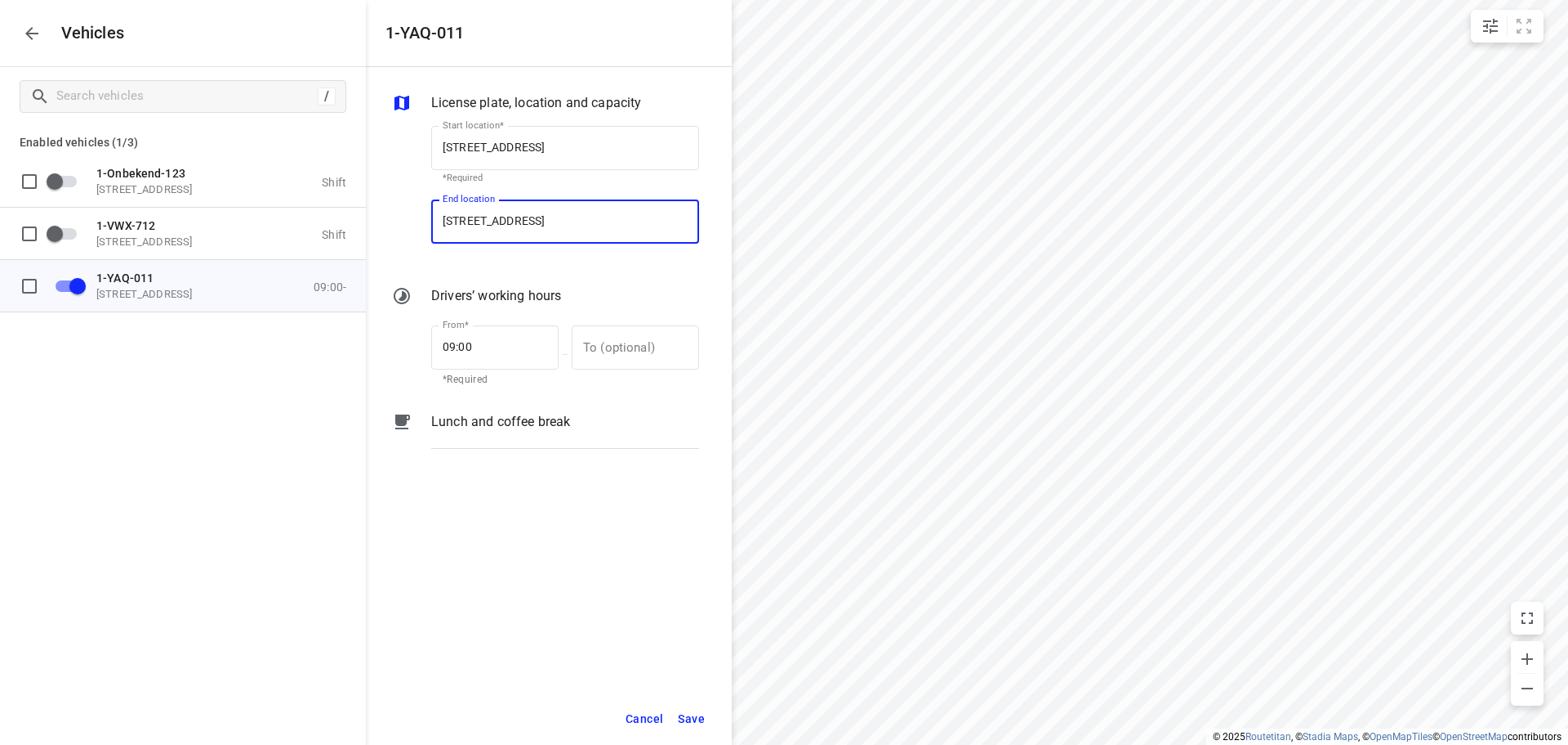
click at [548, 219] on input "[STREET_ADDRESS]" at bounding box center [565, 222] width 268 height 45
click at [547, 221] on input "[STREET_ADDRESS]" at bounding box center [565, 222] width 268 height 45
type input "[STREET_ADDRESS]"
click at [539, 271] on b "[STREET_ADDRESS]" at bounding box center [491, 268] width 97 height 12
type input "[STREET_ADDRESS]"
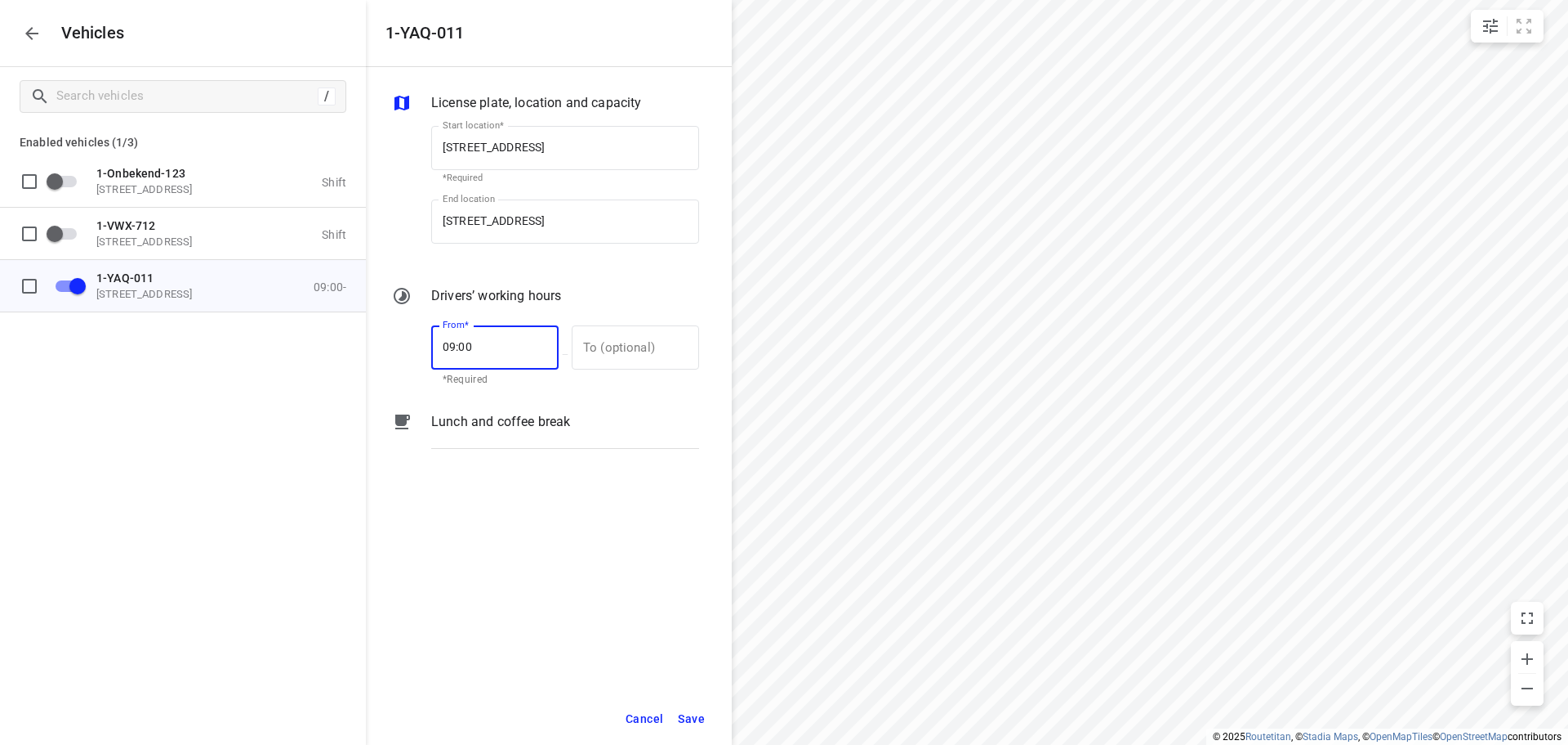
drag, startPoint x: 486, startPoint y: 346, endPoint x: 380, endPoint y: 346, distance: 106.0
click at [380, 346] on div "License plate, location and capacity Start location* [STREET_ADDRESS] Start loc…" at bounding box center [549, 379] width 366 height 625
type input "13:00"
click at [693, 714] on span "Save" at bounding box center [691, 719] width 27 height 20
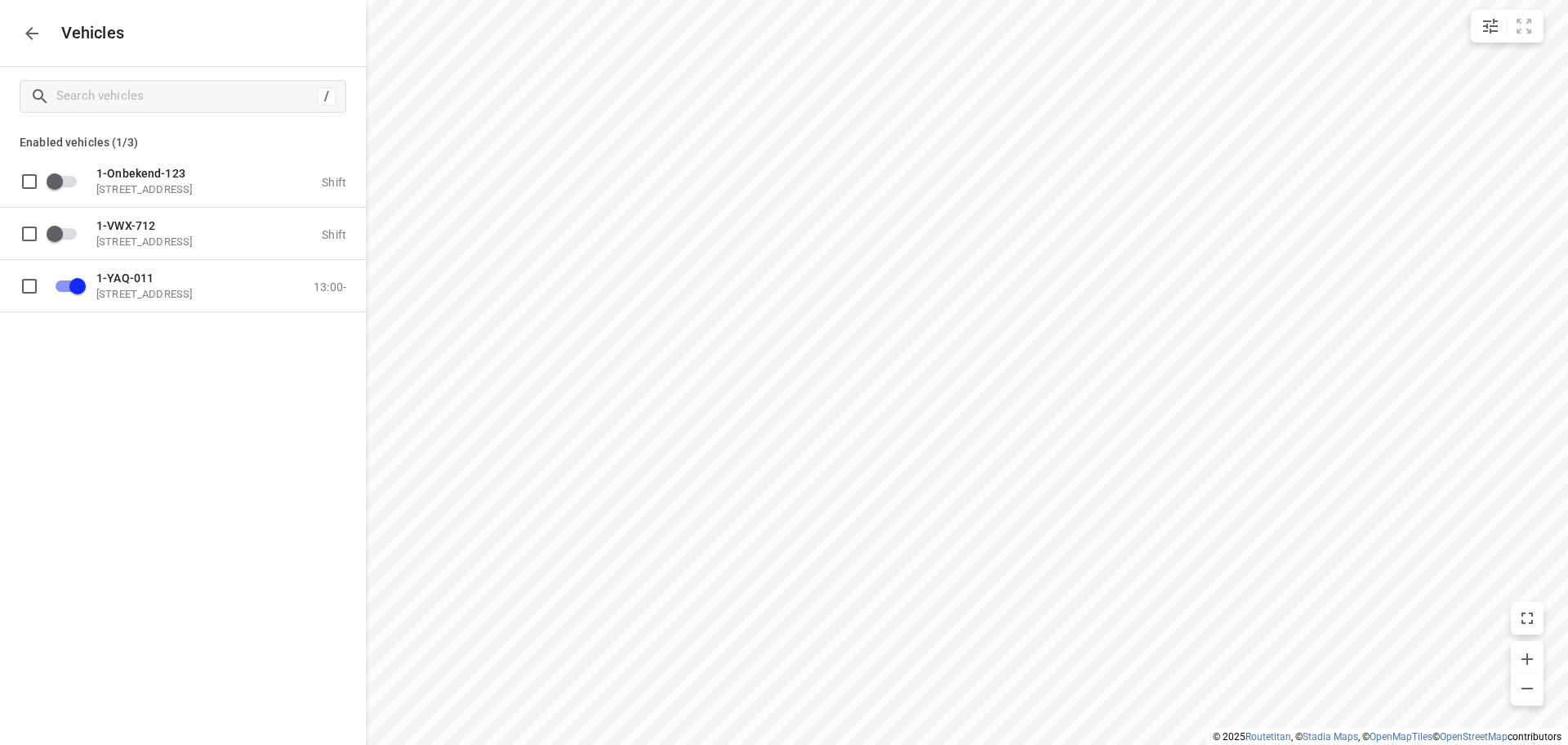
click at [32, 33] on icon "button" at bounding box center [32, 33] width 13 height 13
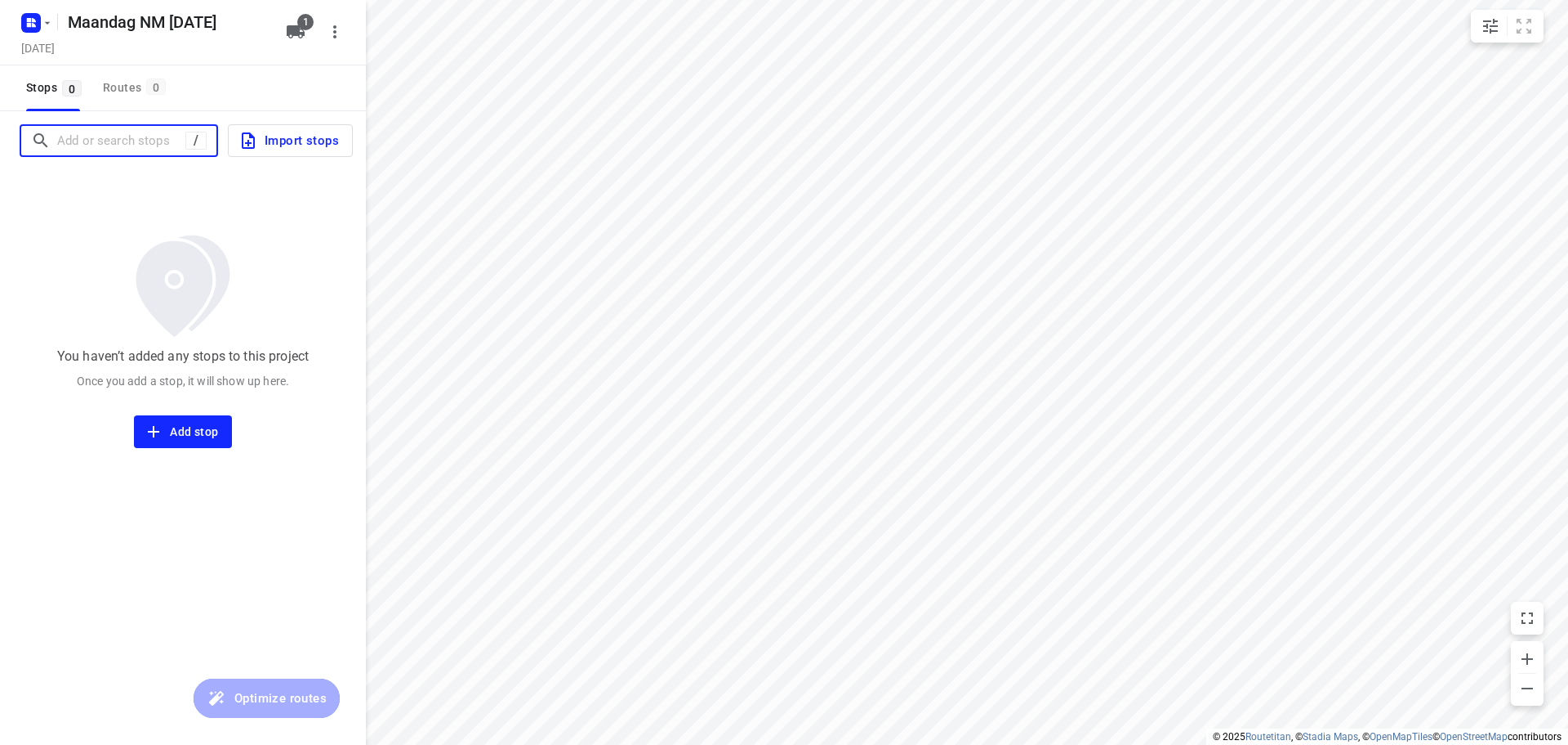
click at [120, 143] on input "Add or search stops" at bounding box center [122, 140] width 128 height 25
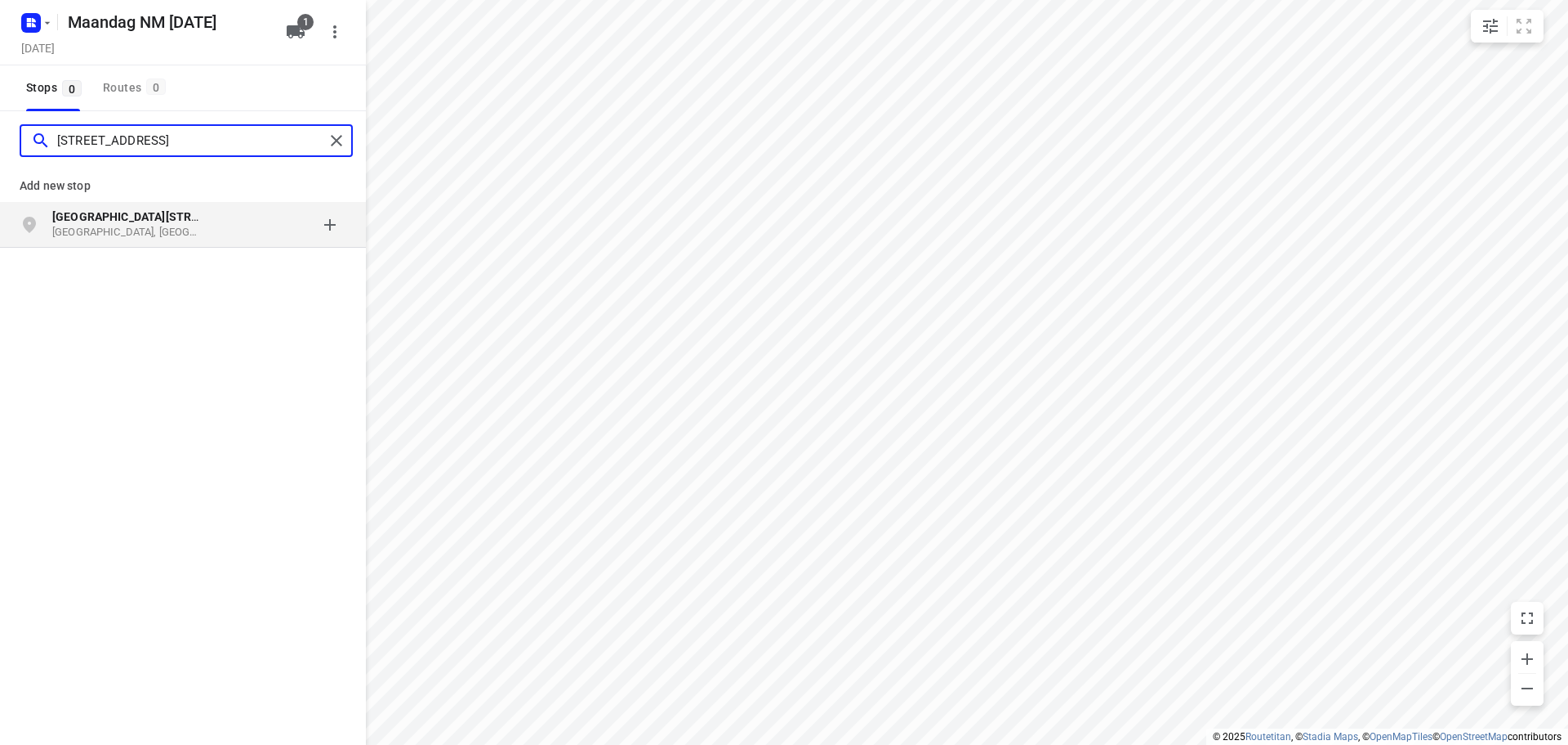
type input "[STREET_ADDRESS]"
click at [167, 217] on b "[GEOGRAPHIC_DATA][STREET_ADDRESS]" at bounding box center [162, 216] width 220 height 13
type input "vertinge 39"
click at [194, 231] on p "De Haan, [GEOGRAPHIC_DATA]" at bounding box center [127, 232] width 150 height 16
type input "[STREET_ADDRESS]"
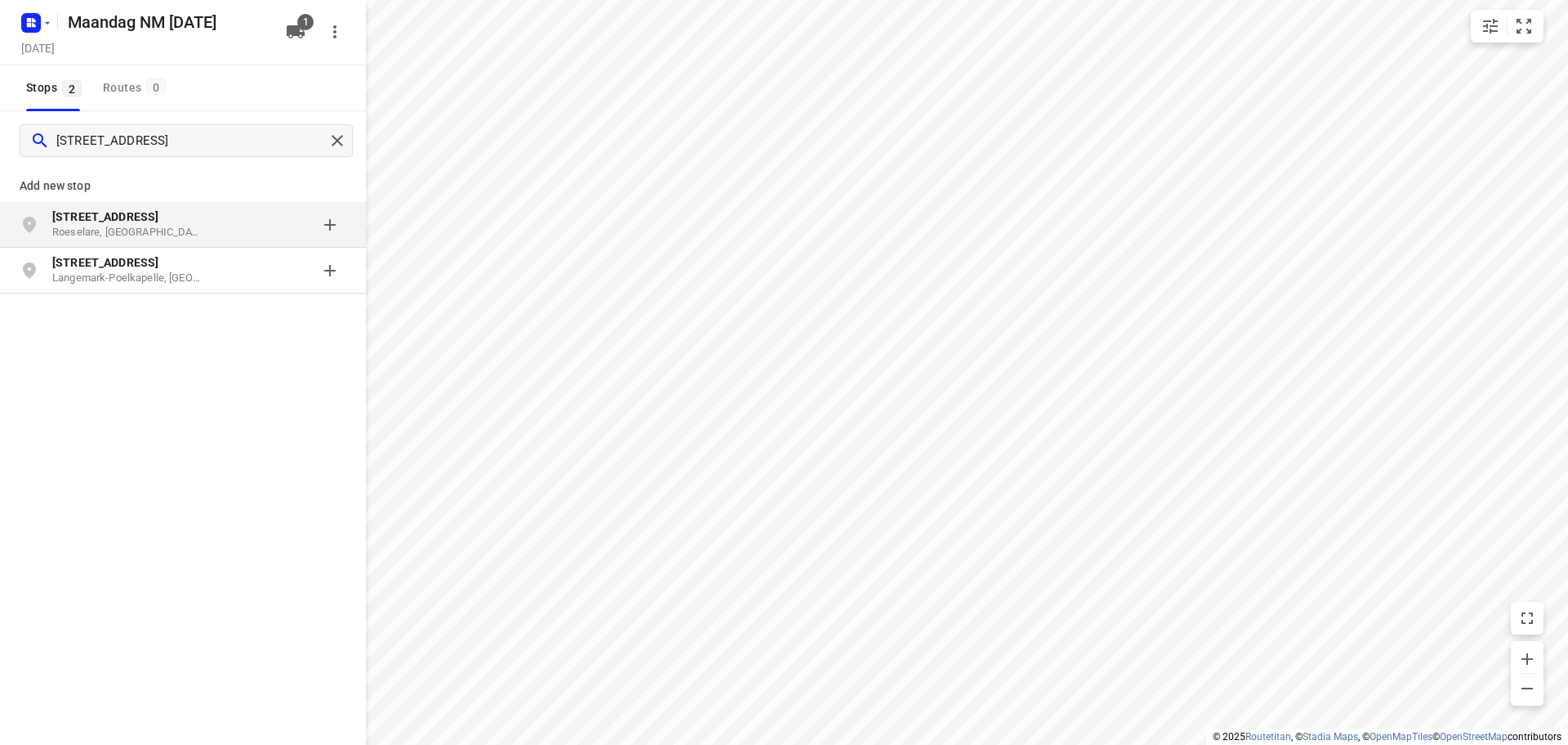
click at [179, 225] on p "Roeselare, [GEOGRAPHIC_DATA]" at bounding box center [127, 232] width 150 height 16
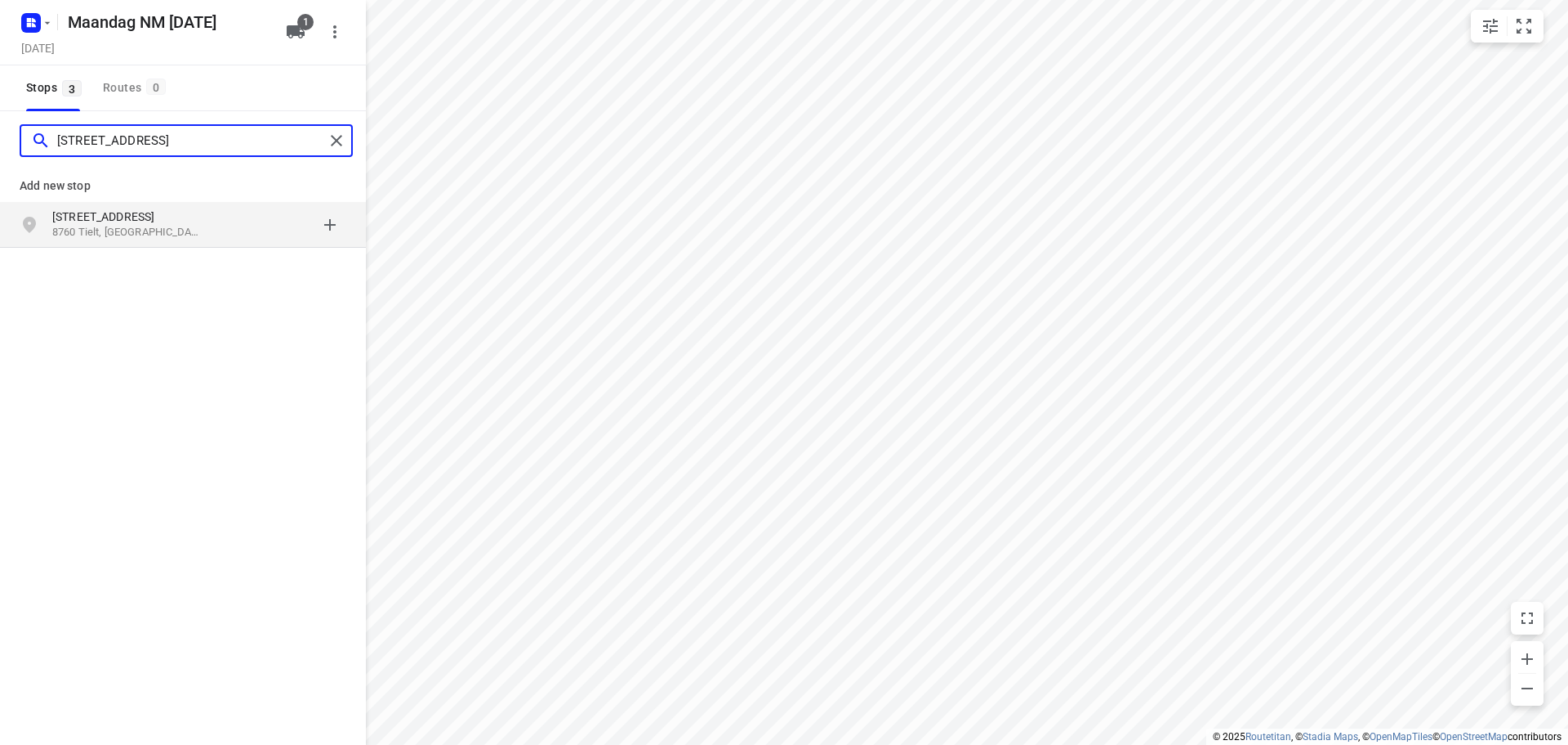
type input "[STREET_ADDRESS]"
click at [180, 223] on p "[STREET_ADDRESS]" at bounding box center [127, 216] width 150 height 17
type input "[PERSON_NAME] straat 13, 8600"
click at [198, 228] on p "8600 Diksmuide, [GEOGRAPHIC_DATA]" at bounding box center [127, 232] width 150 height 16
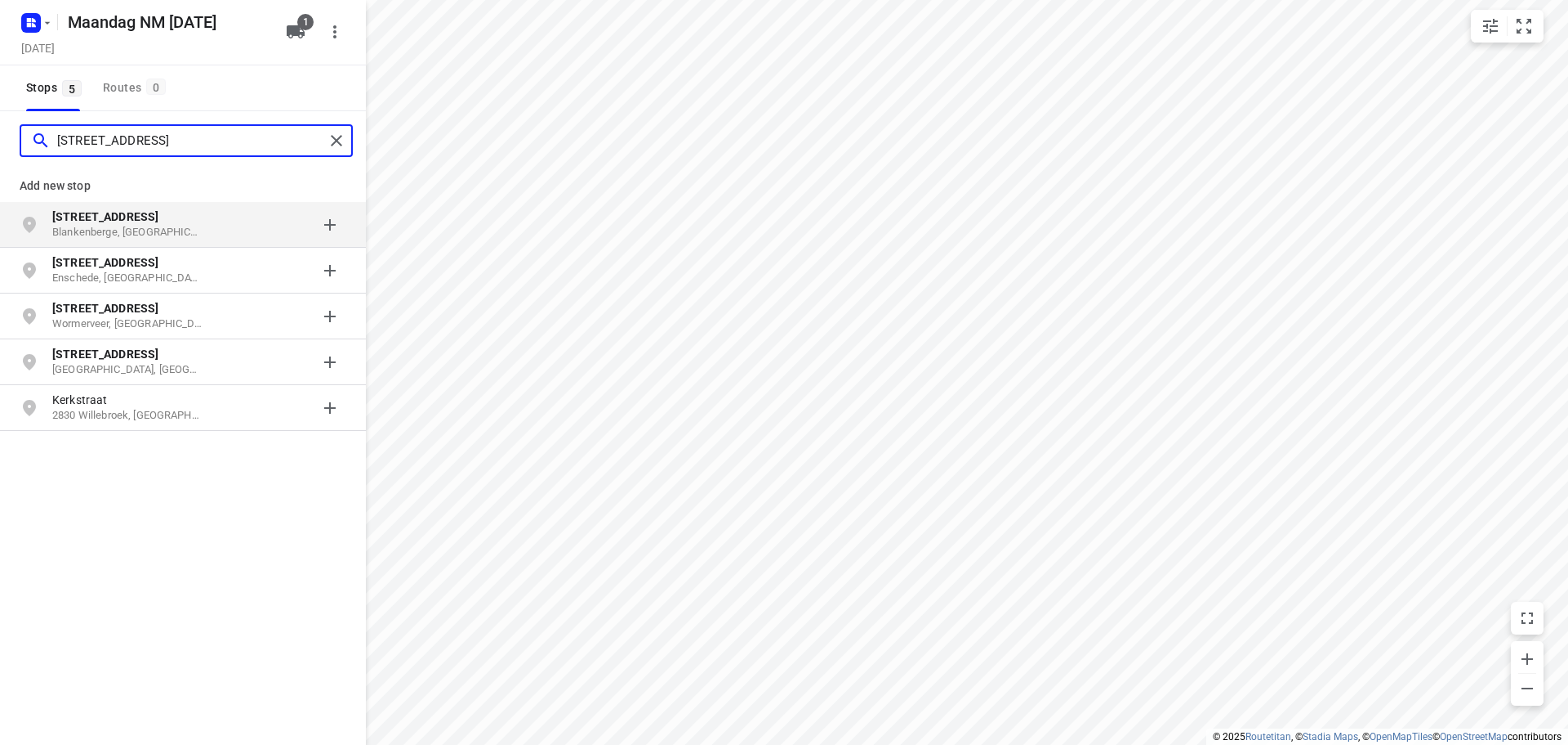
type input "[STREET_ADDRESS]"
click at [187, 222] on p "[STREET_ADDRESS]" at bounding box center [127, 216] width 150 height 17
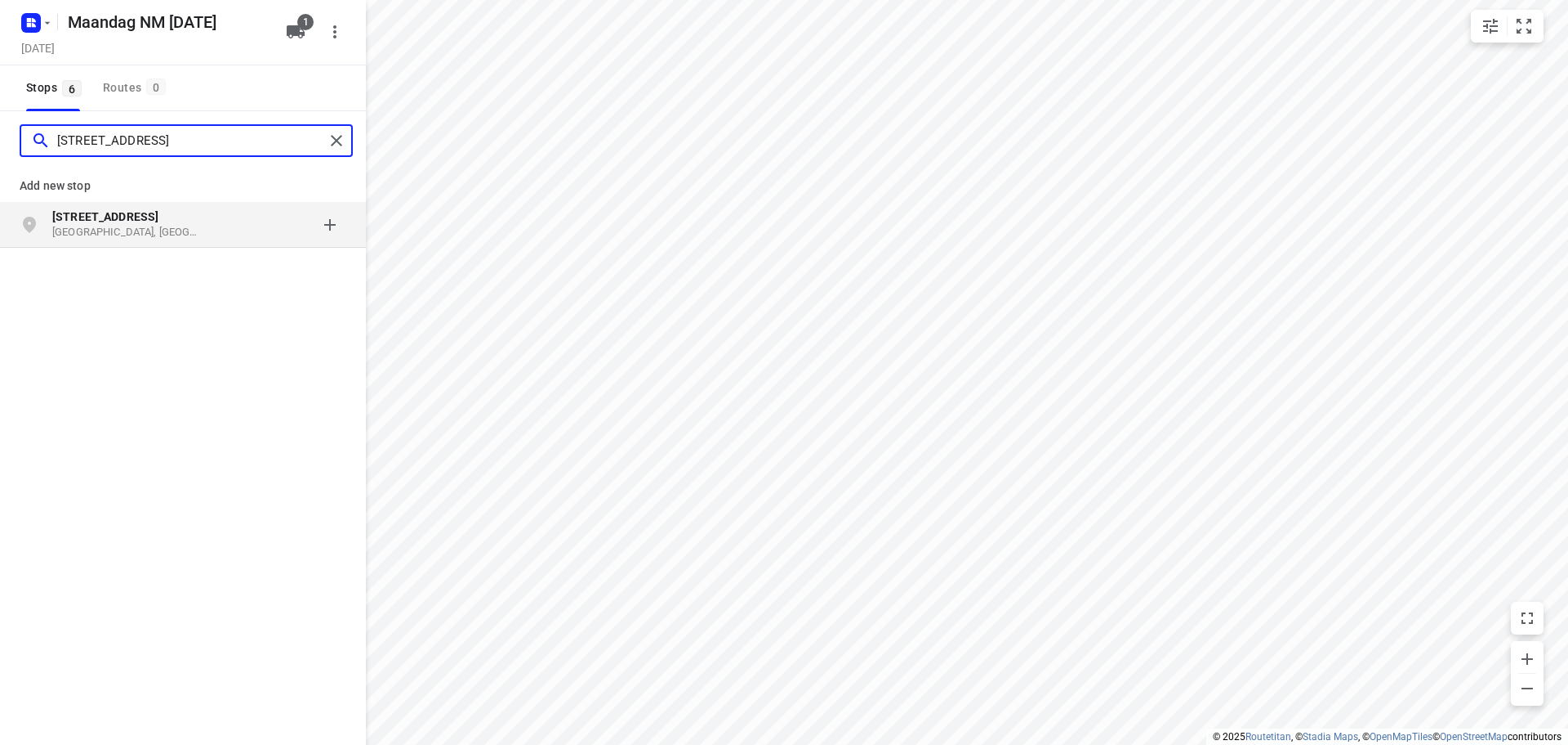
type input "[STREET_ADDRESS]"
click at [169, 223] on p "[STREET_ADDRESS]" at bounding box center [127, 216] width 150 height 17
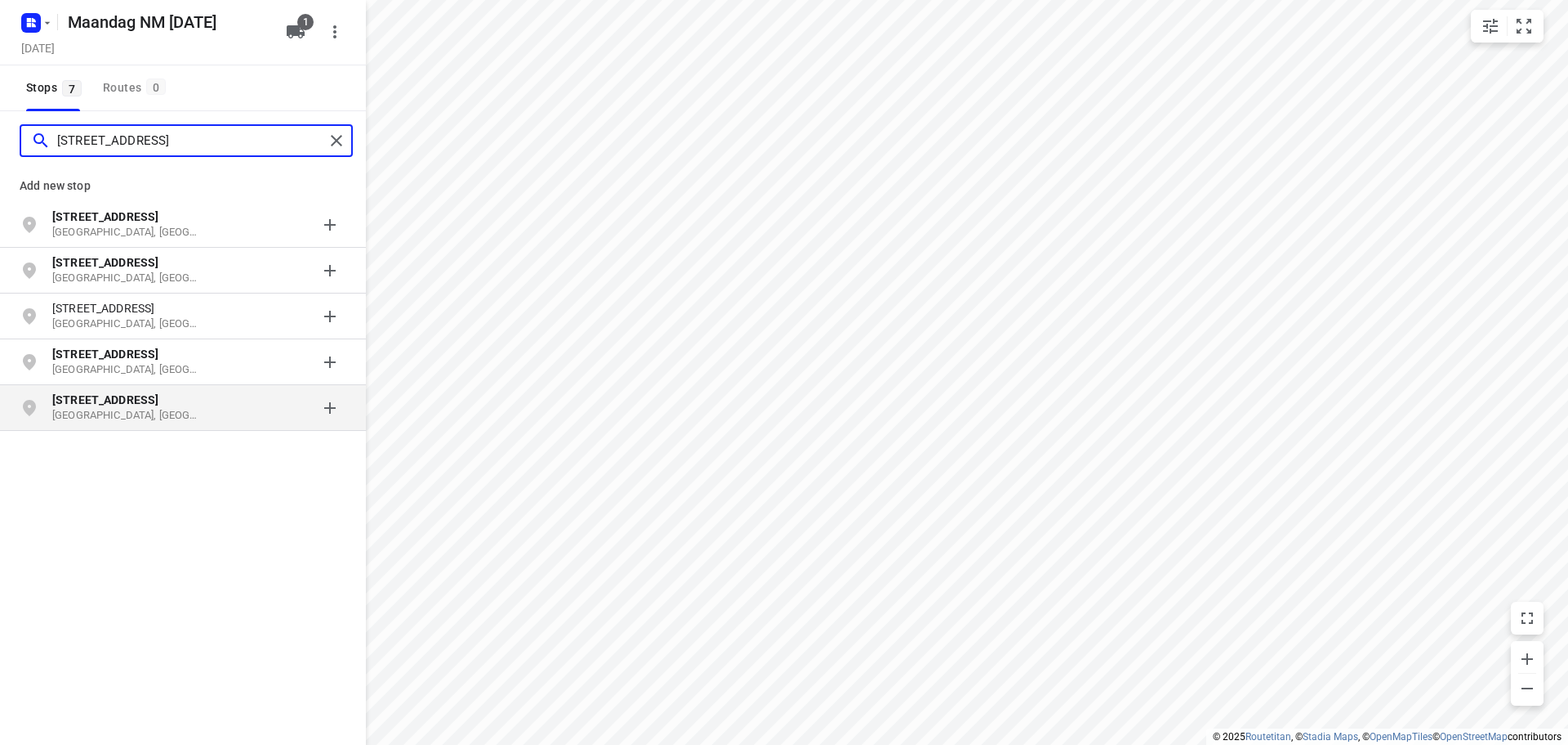
type input "[STREET_ADDRESS]"
click at [181, 410] on p "[GEOGRAPHIC_DATA], [GEOGRAPHIC_DATA]" at bounding box center [127, 415] width 150 height 16
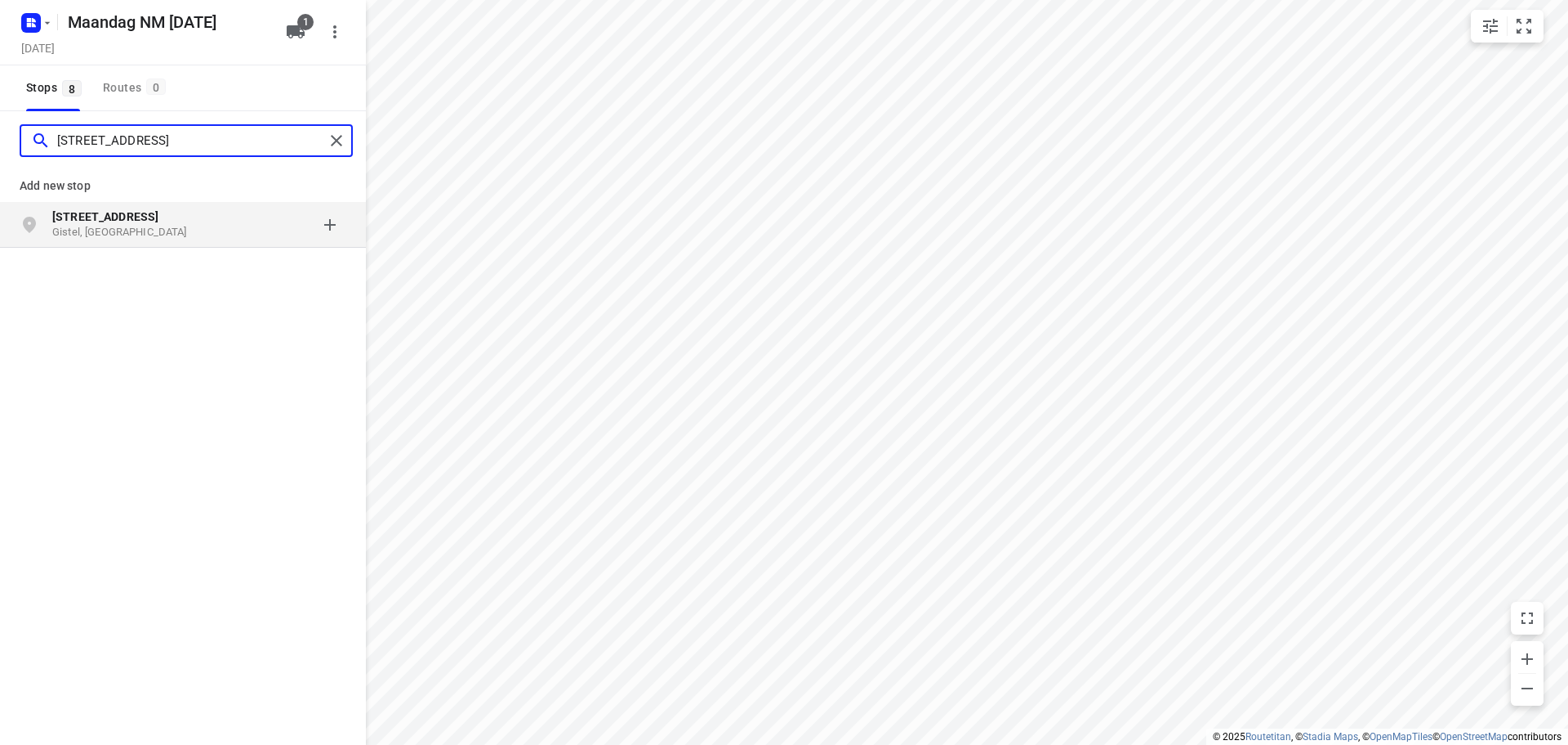
type input "[STREET_ADDRESS]"
click at [171, 226] on p "Gistel, [GEOGRAPHIC_DATA]" at bounding box center [127, 232] width 150 height 16
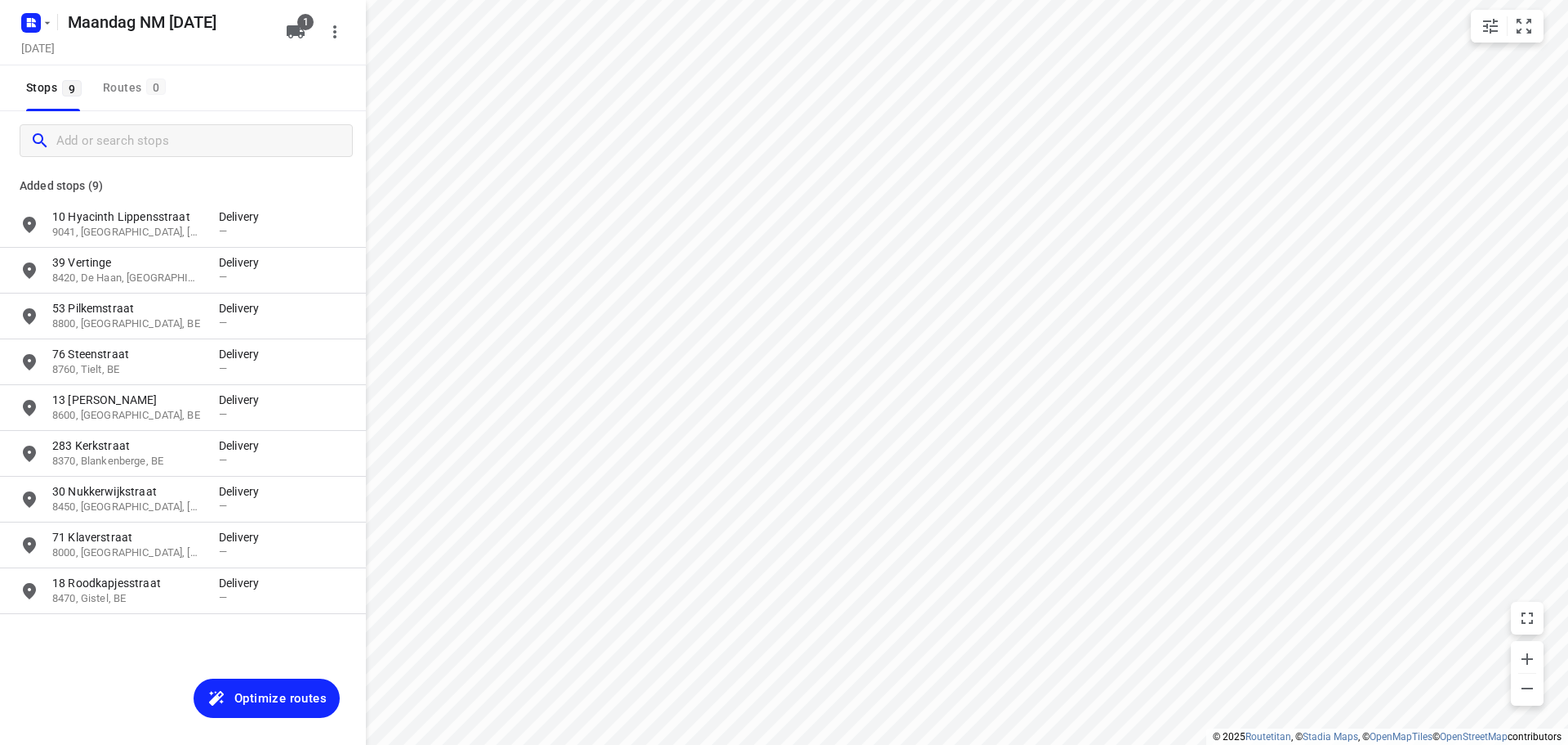
click at [277, 698] on span "Optimize routes" at bounding box center [280, 698] width 92 height 21
